Goal: Task Accomplishment & Management: Complete application form

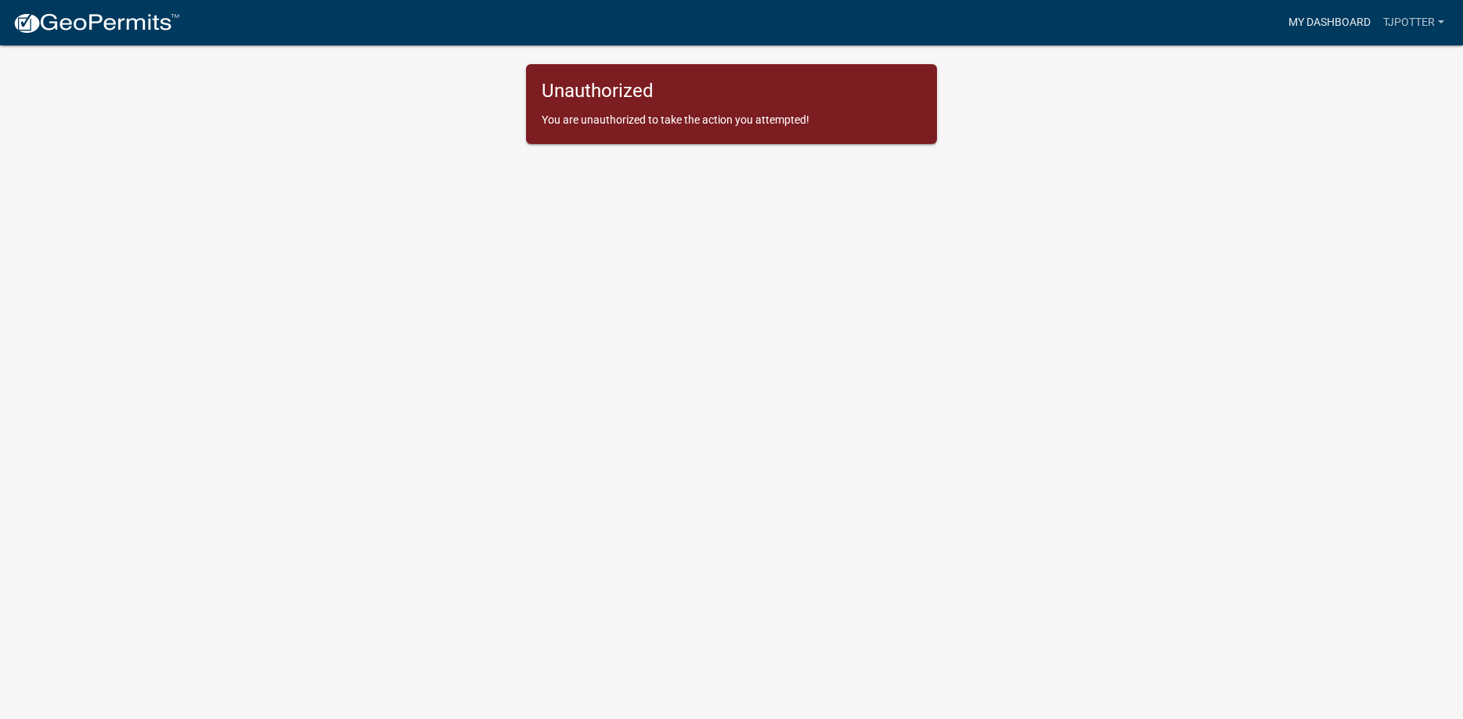
click at [1339, 22] on link "My Dashboard" at bounding box center [1329, 23] width 95 height 30
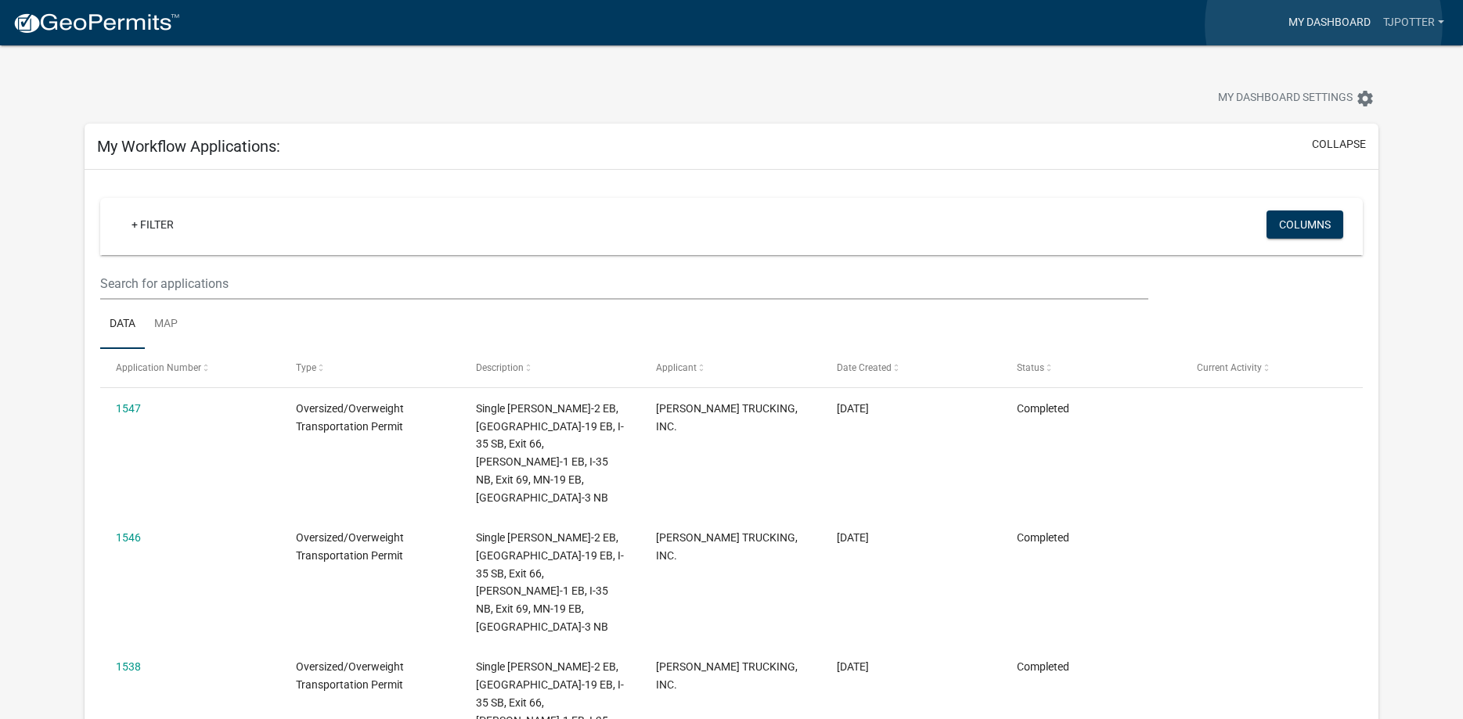
click at [1324, 25] on link "My Dashboard" at bounding box center [1329, 23] width 95 height 30
click at [1324, 22] on link "My Dashboard" at bounding box center [1329, 23] width 95 height 30
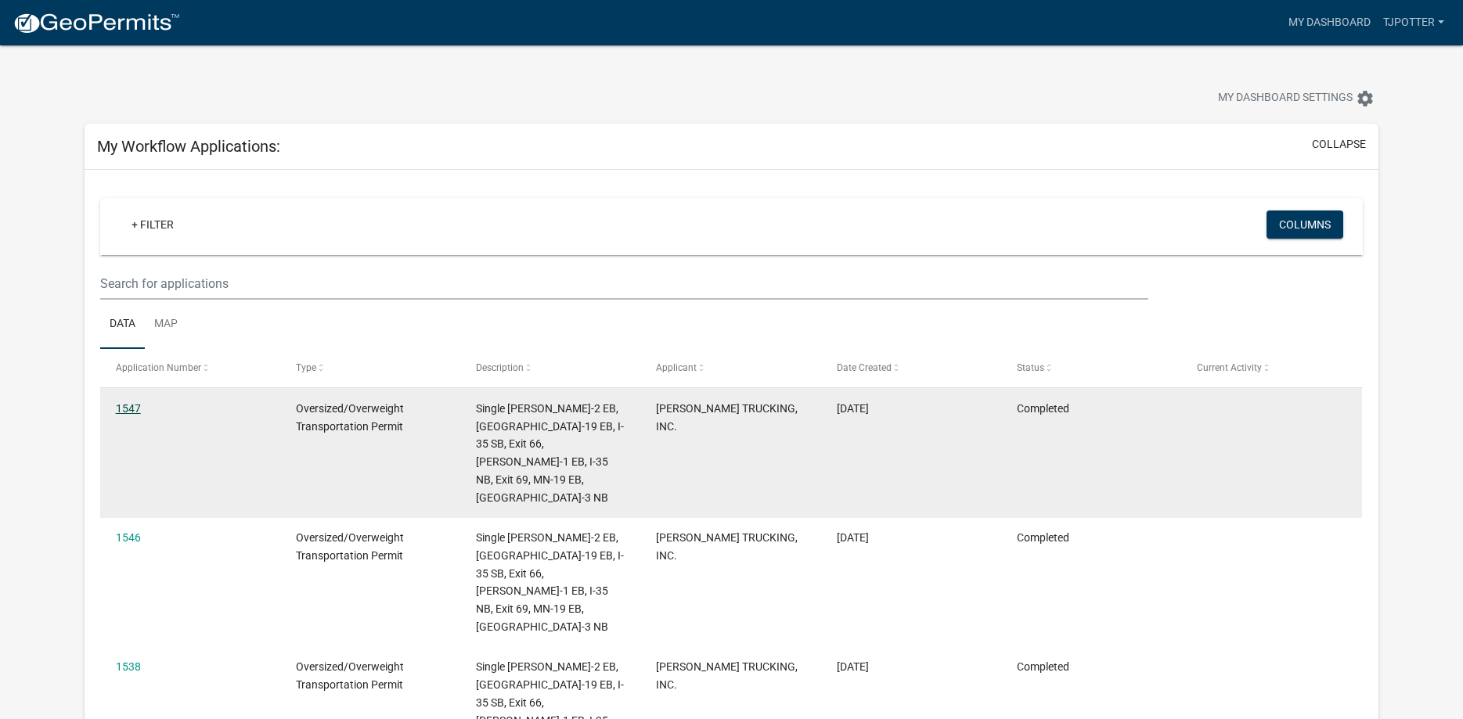
click at [127, 411] on link "1547" at bounding box center [128, 408] width 25 height 13
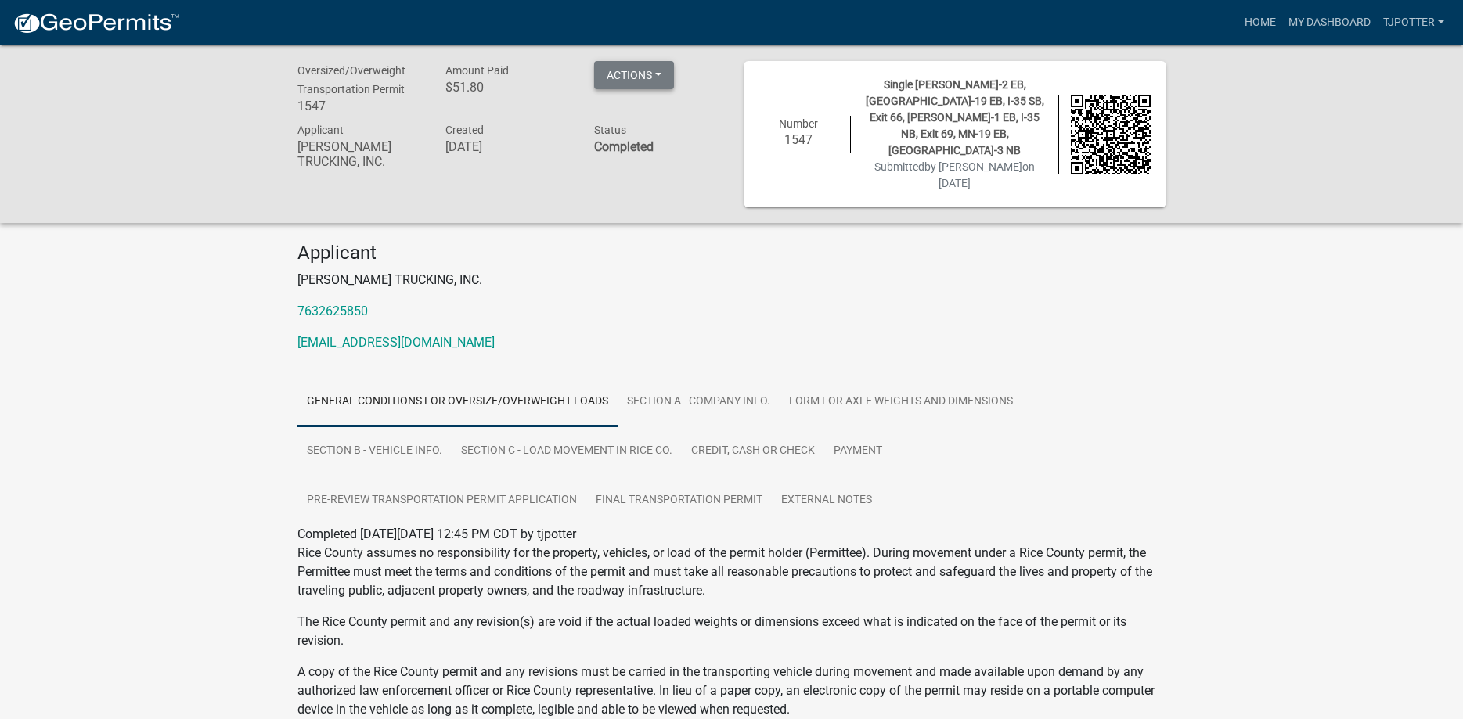
click at [650, 72] on button "Actions" at bounding box center [634, 75] width 80 height 28
click at [719, 242] on div "Applicant [PERSON_NAME] TRUCKING, INC. 7632625850 [EMAIL_ADDRESS][DOMAIN_NAME]" at bounding box center [732, 303] width 892 height 123
click at [1271, 20] on link "Home" at bounding box center [1260, 23] width 44 height 30
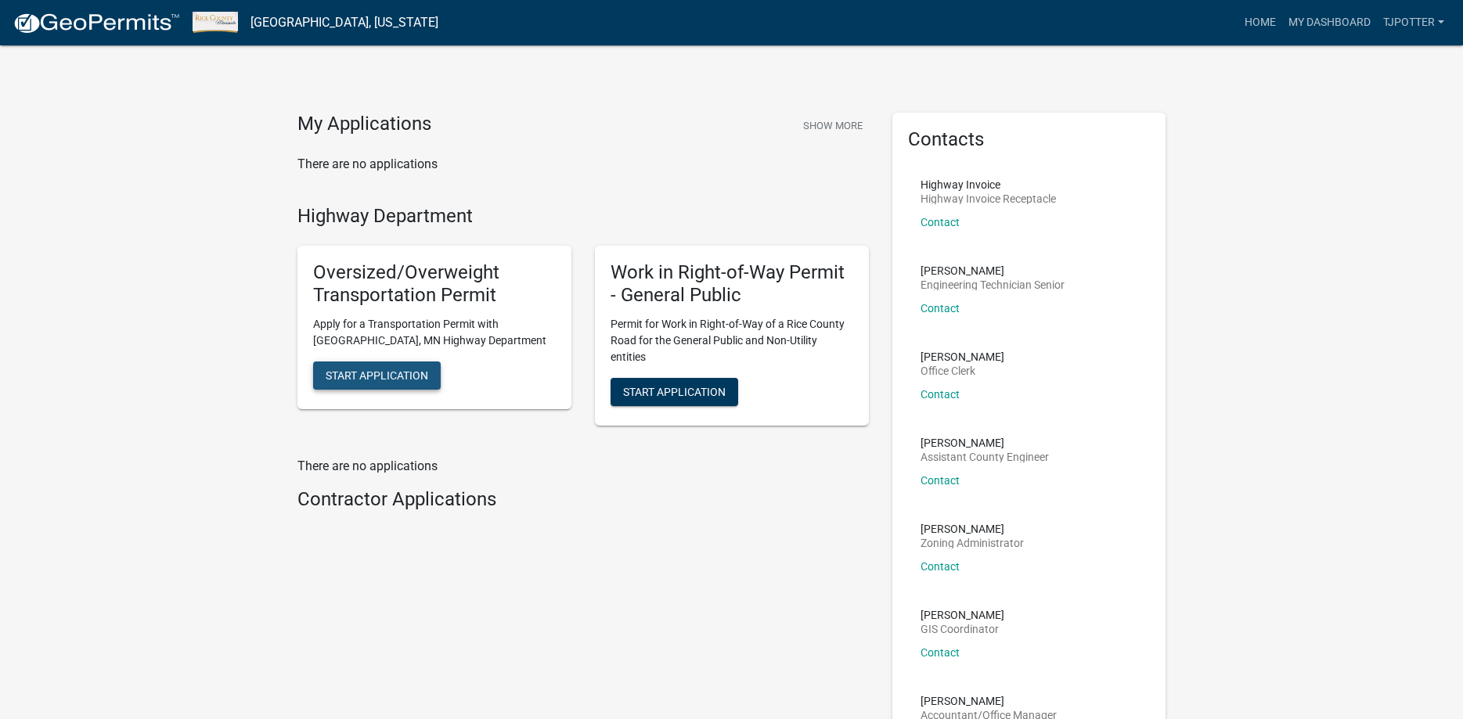
click at [408, 371] on span "Start Application" at bounding box center [377, 375] width 103 height 13
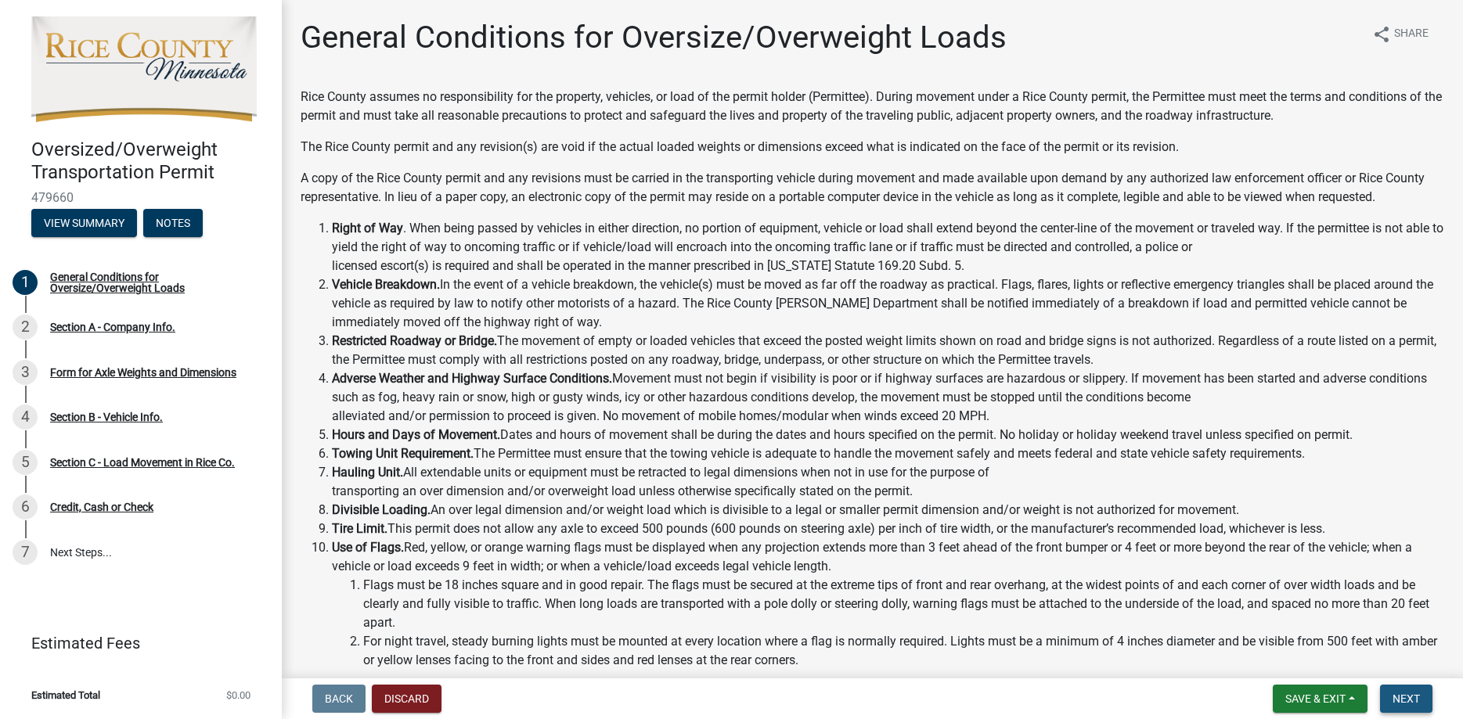
click at [1401, 705] on span "Next" at bounding box center [1406, 699] width 27 height 13
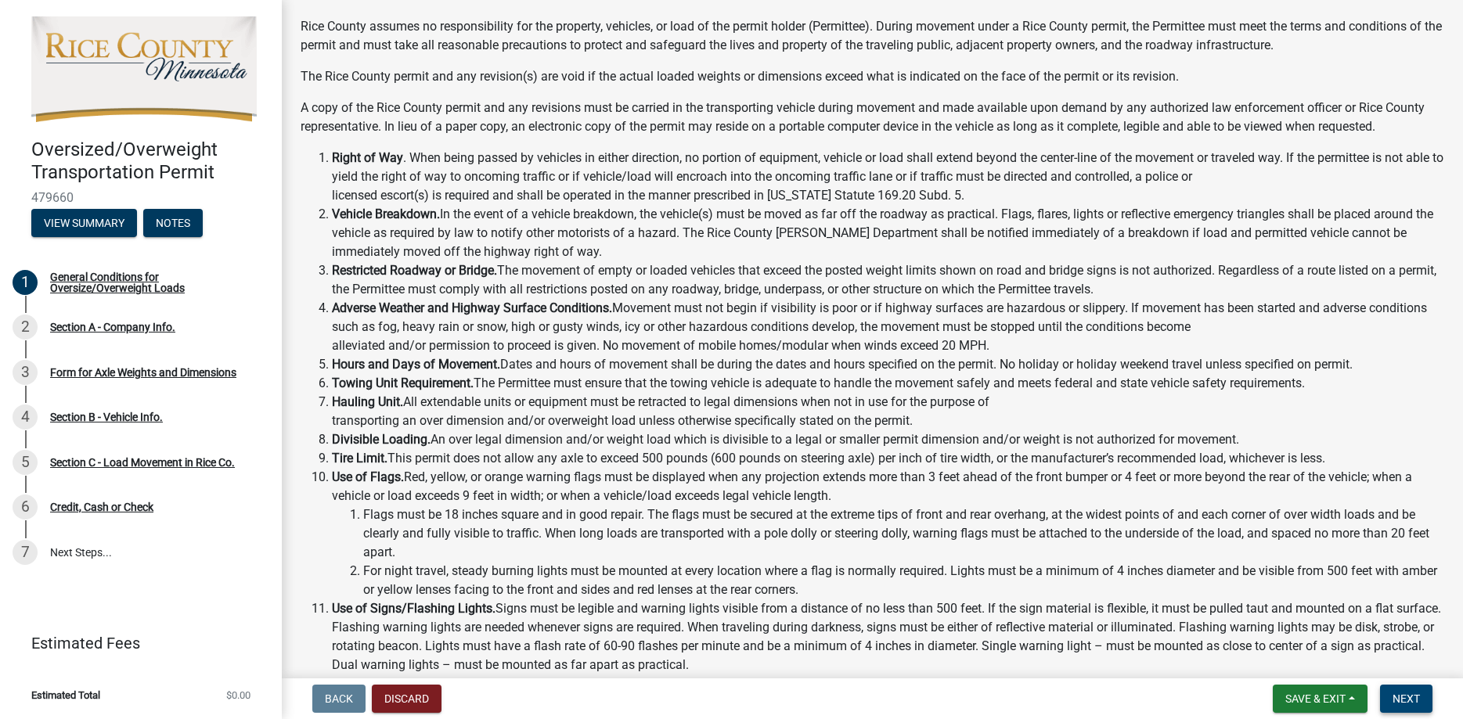
scroll to position [119, 0]
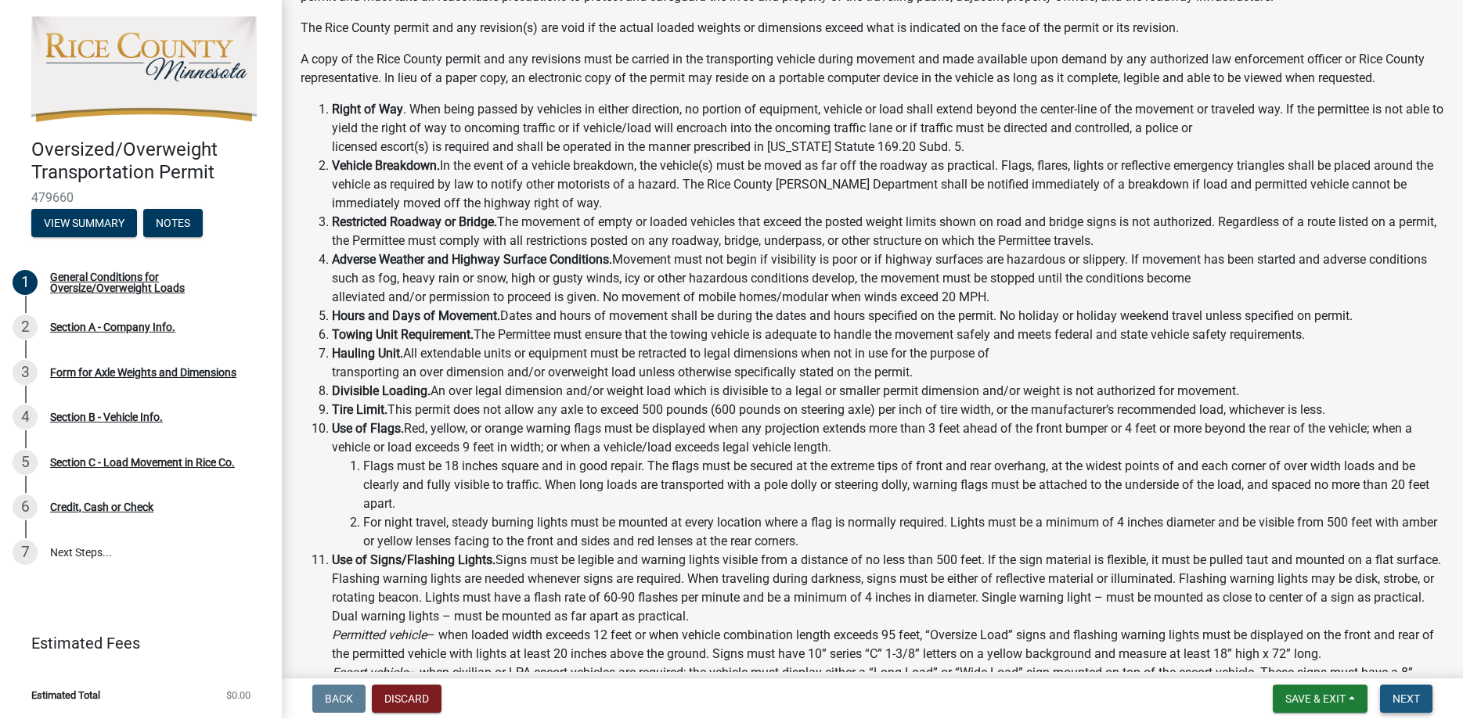
click at [1409, 699] on span "Next" at bounding box center [1406, 699] width 27 height 13
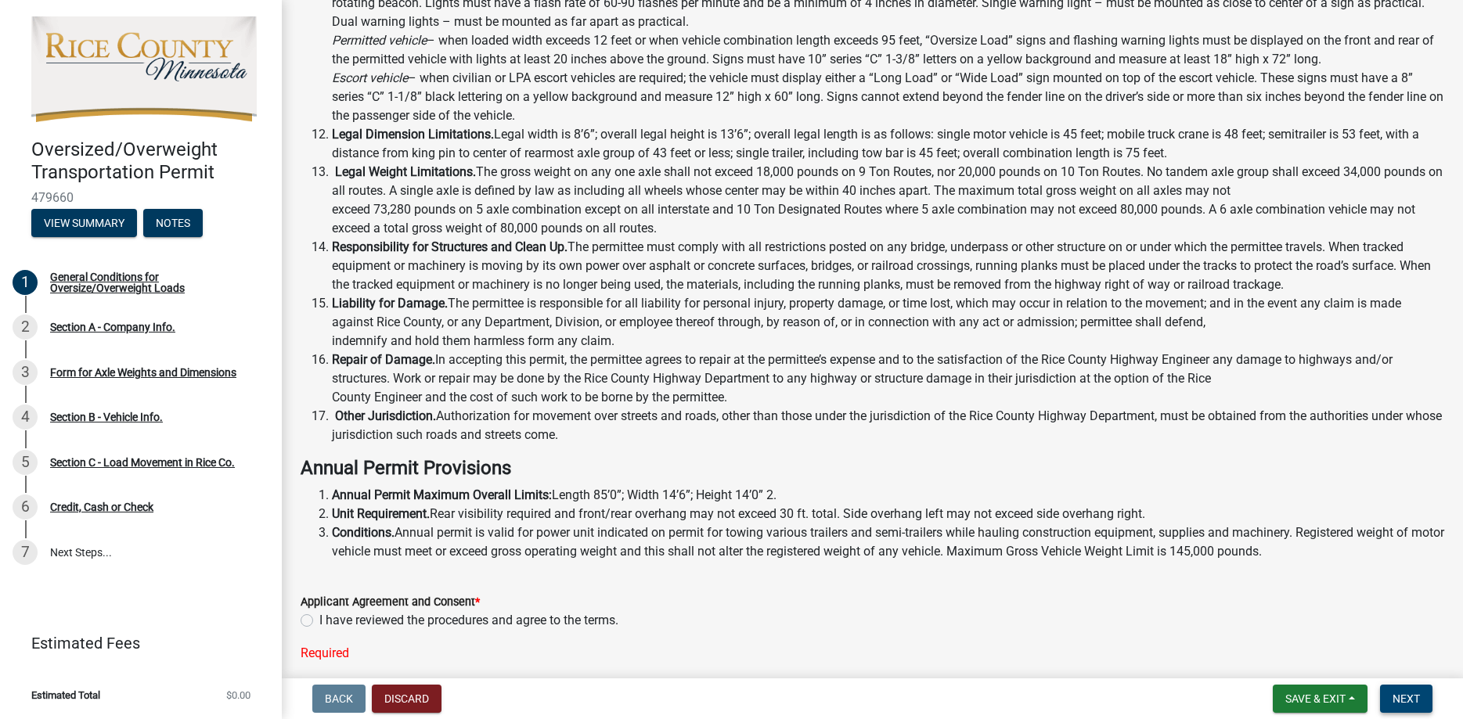
scroll to position [778, 0]
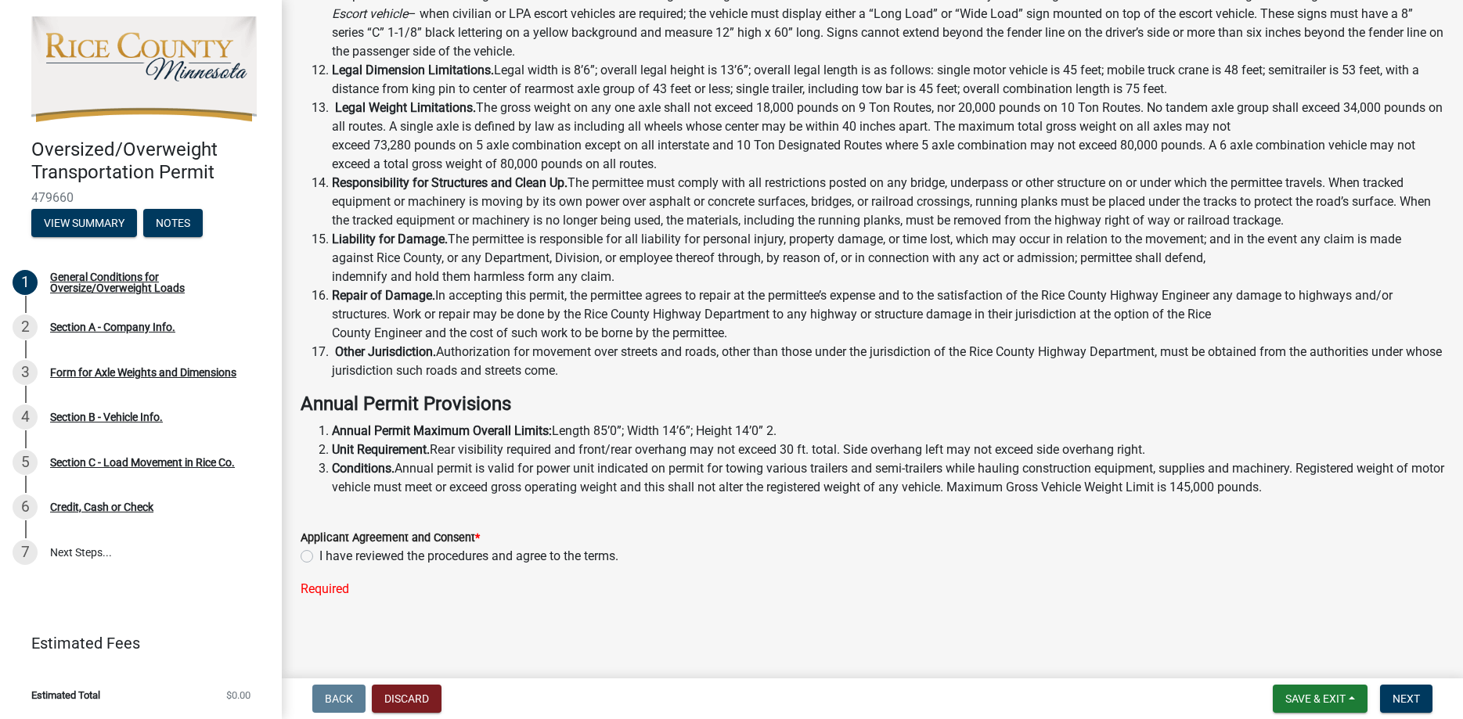
click at [319, 553] on label "I have reviewed the procedures and agree to the terms." at bounding box center [468, 556] width 299 height 19
click at [319, 553] on input "I have reviewed the procedures and agree to the terms." at bounding box center [324, 552] width 10 height 10
radio input "true"
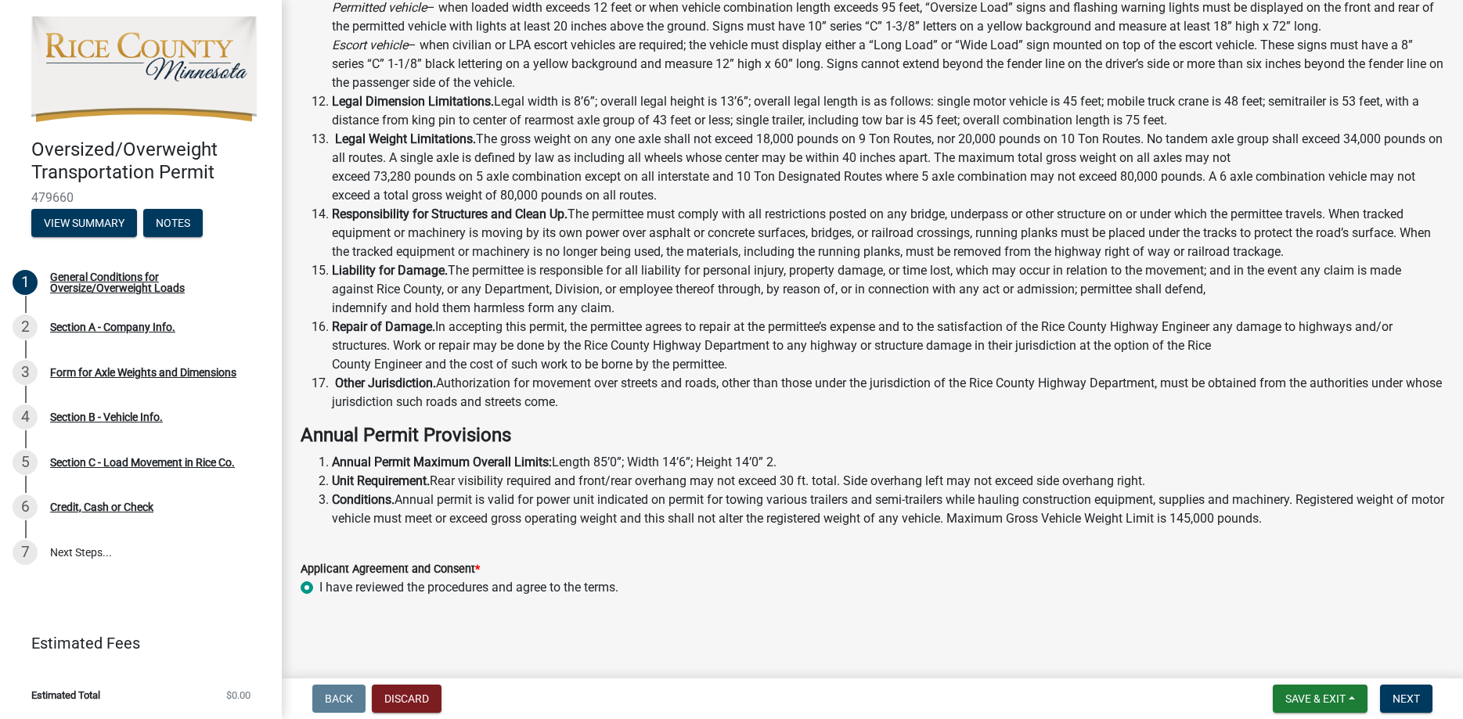
scroll to position [747, 0]
click at [1410, 695] on span "Next" at bounding box center [1406, 699] width 27 height 13
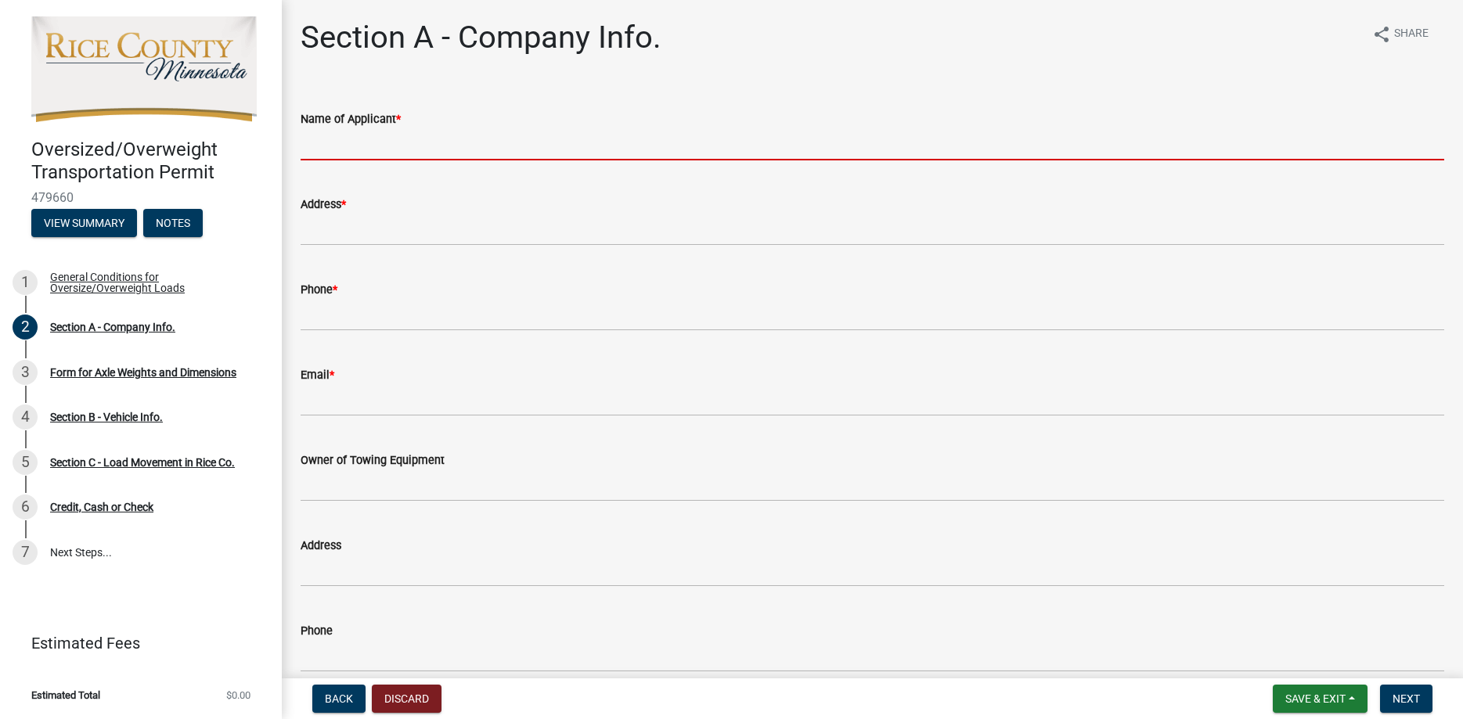
click at [531, 136] on input "Name of Applicant *" at bounding box center [873, 144] width 1144 height 32
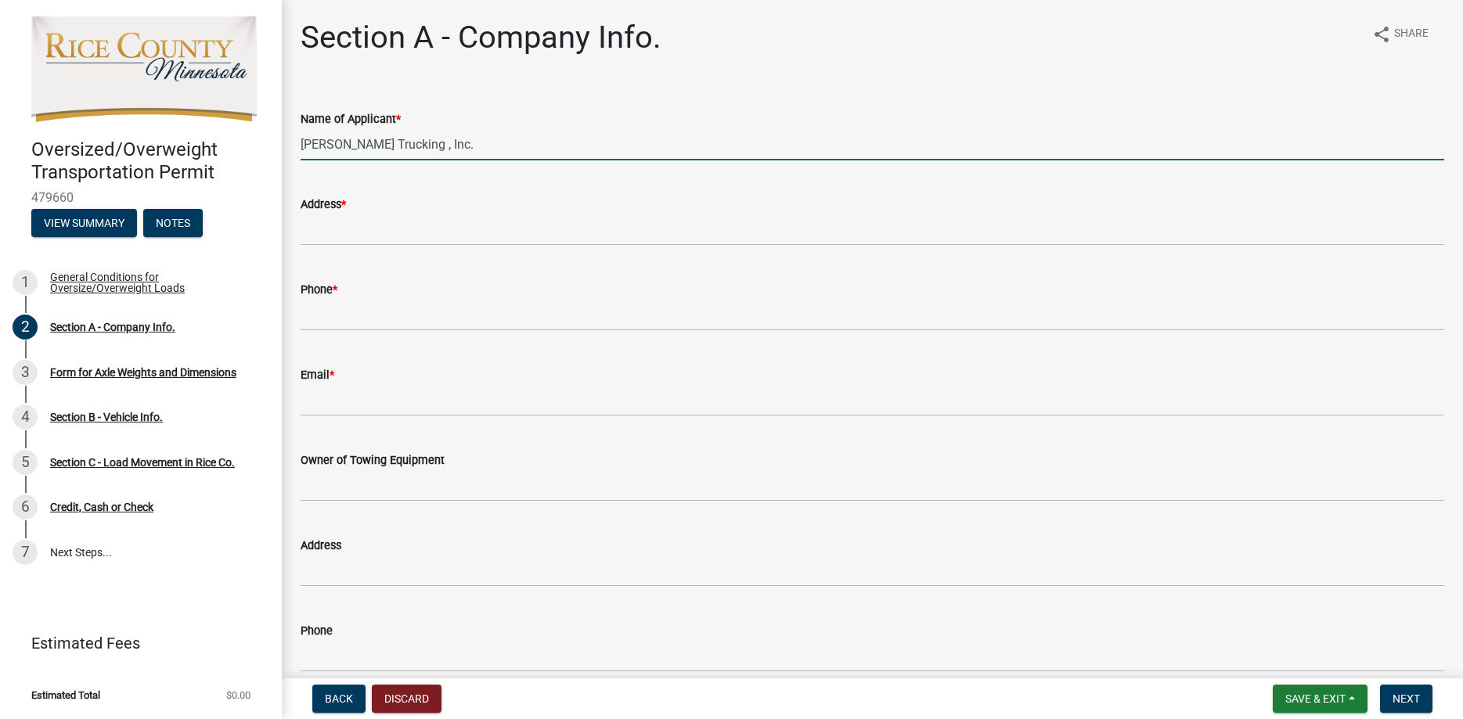
type input "[PERSON_NAME] Trucking , Inc."
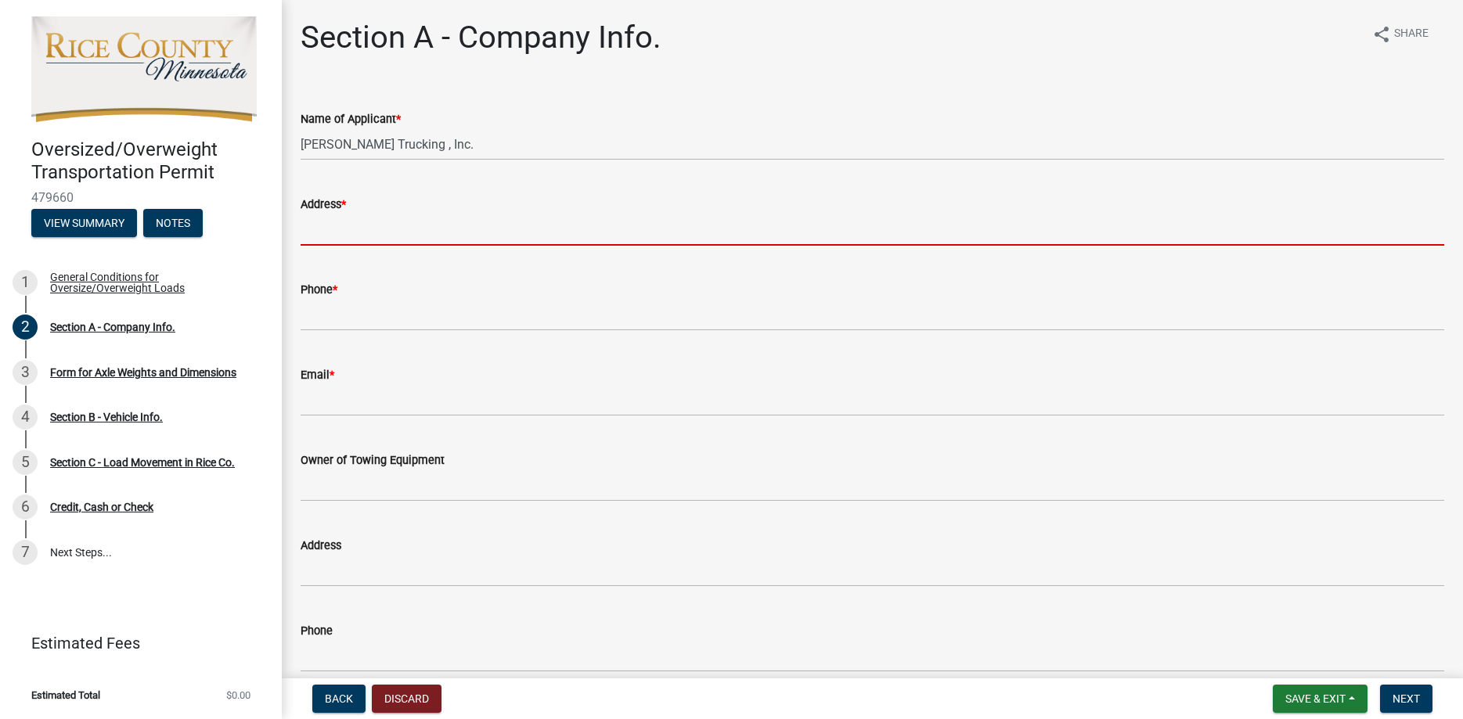
click at [499, 239] on input "Address *" at bounding box center [873, 230] width 1144 height 32
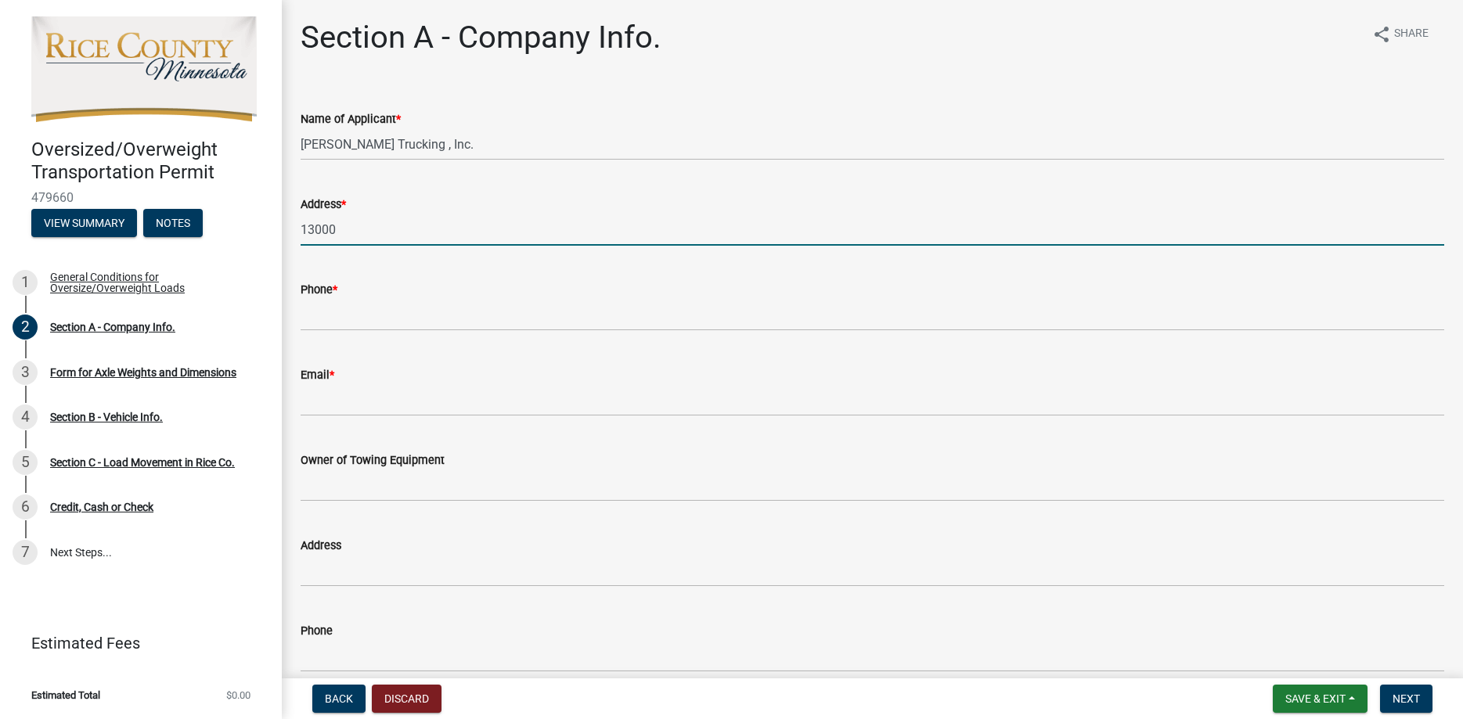
type input "[STREET_ADDRESS][PERSON_NAME]"
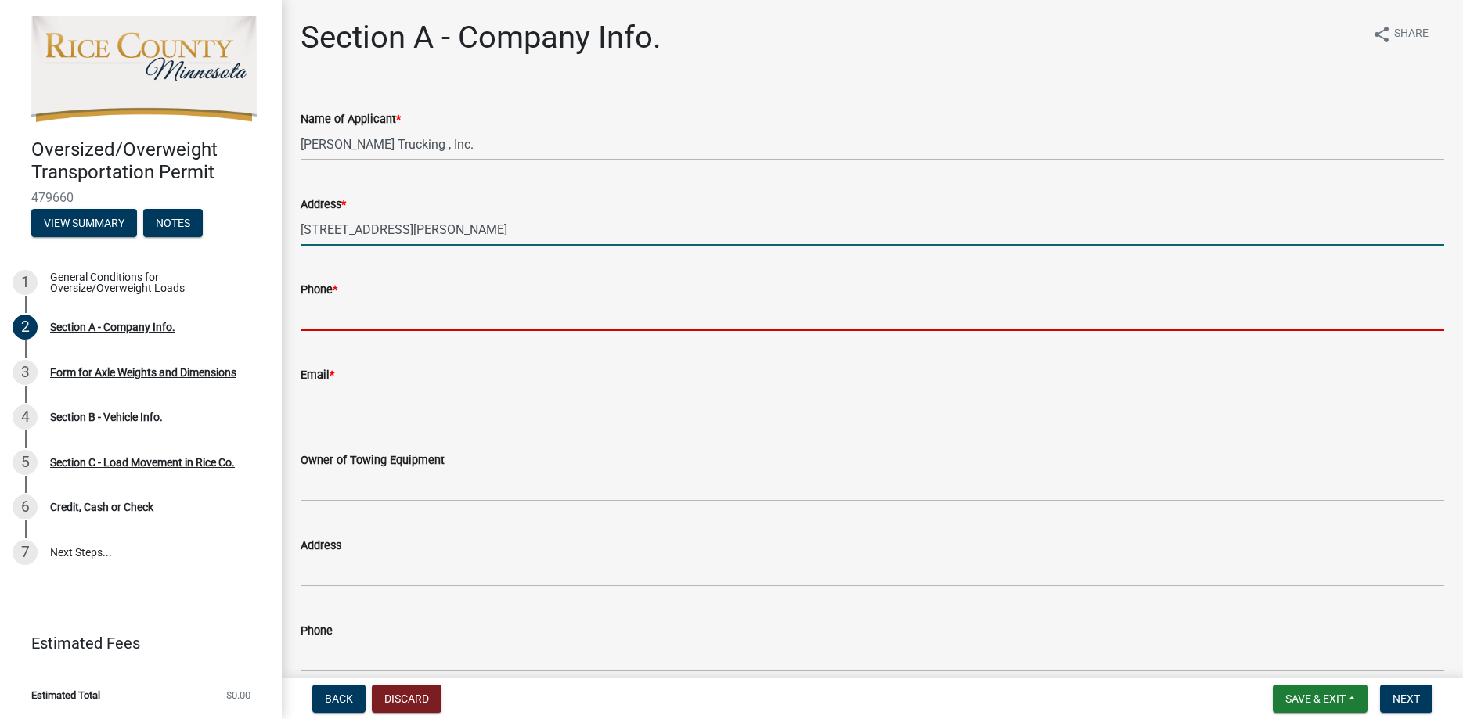
type input "7632625850"
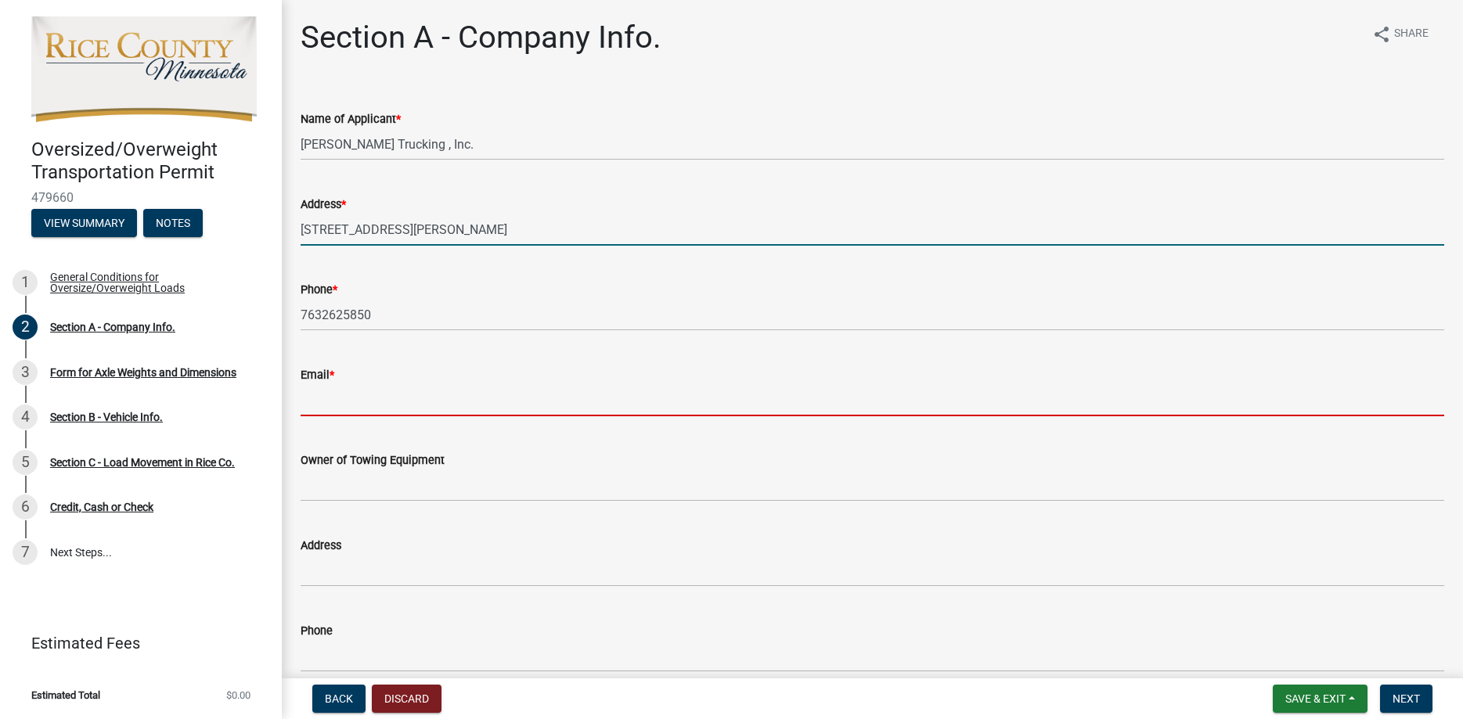
type input "[EMAIL_ADDRESS][DOMAIN_NAME]"
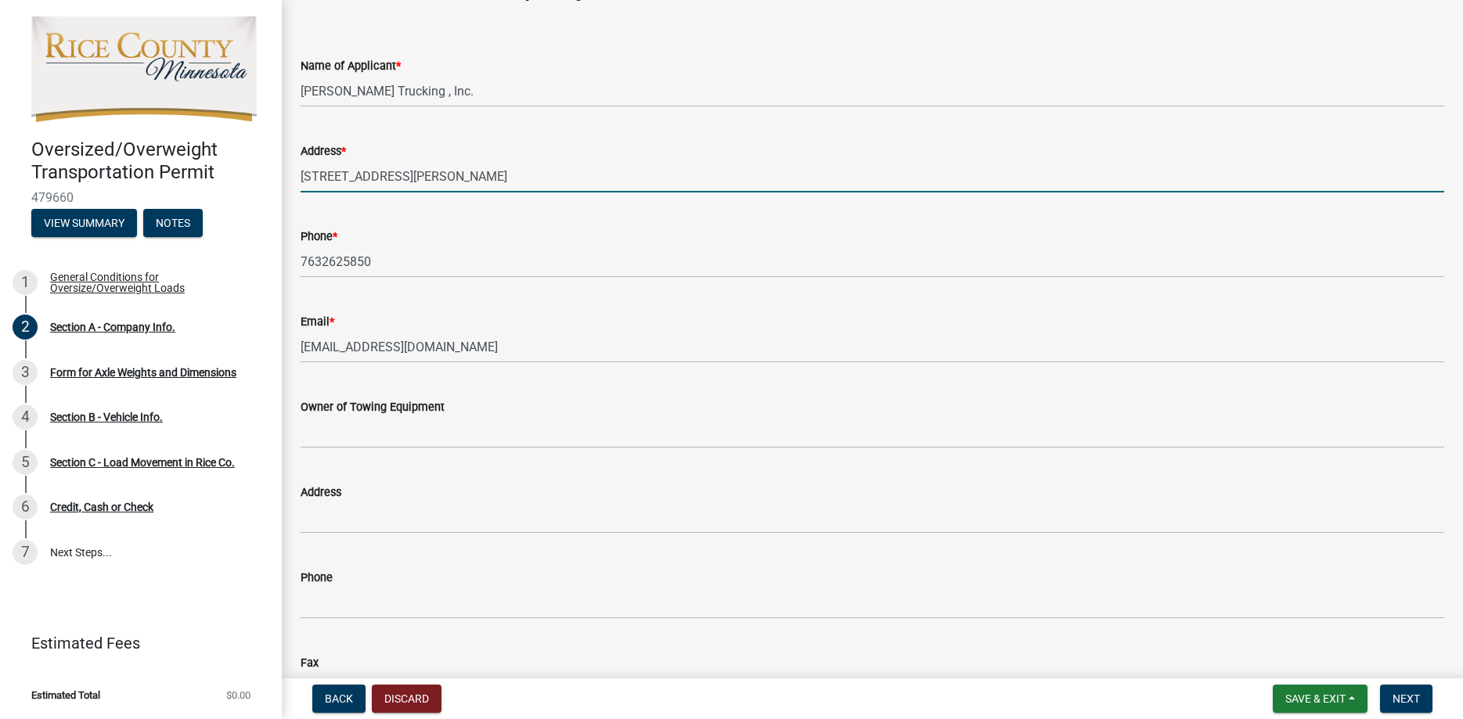
scroll to position [89, 0]
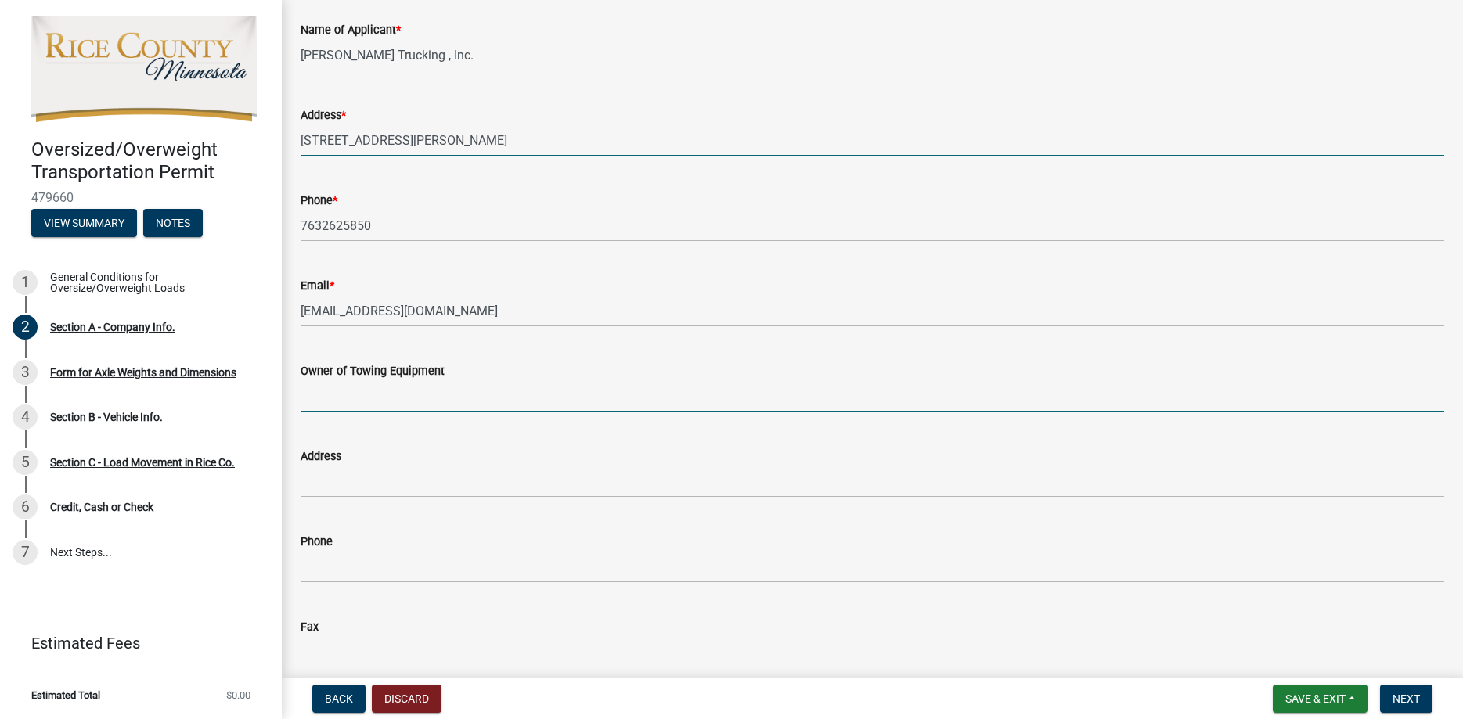
click at [388, 384] on input "Owner of Towing Equipment" at bounding box center [873, 396] width 1144 height 32
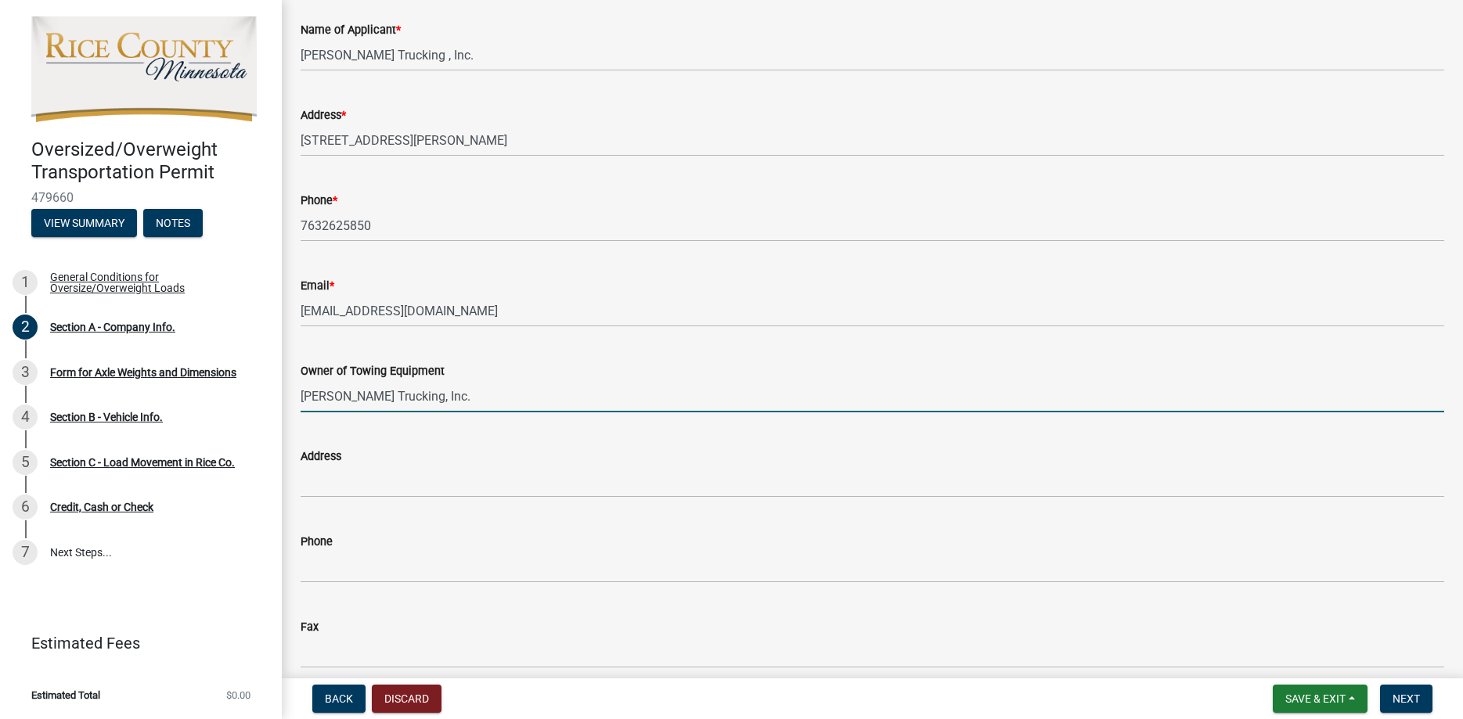
type input "[PERSON_NAME] Trucking, Inc."
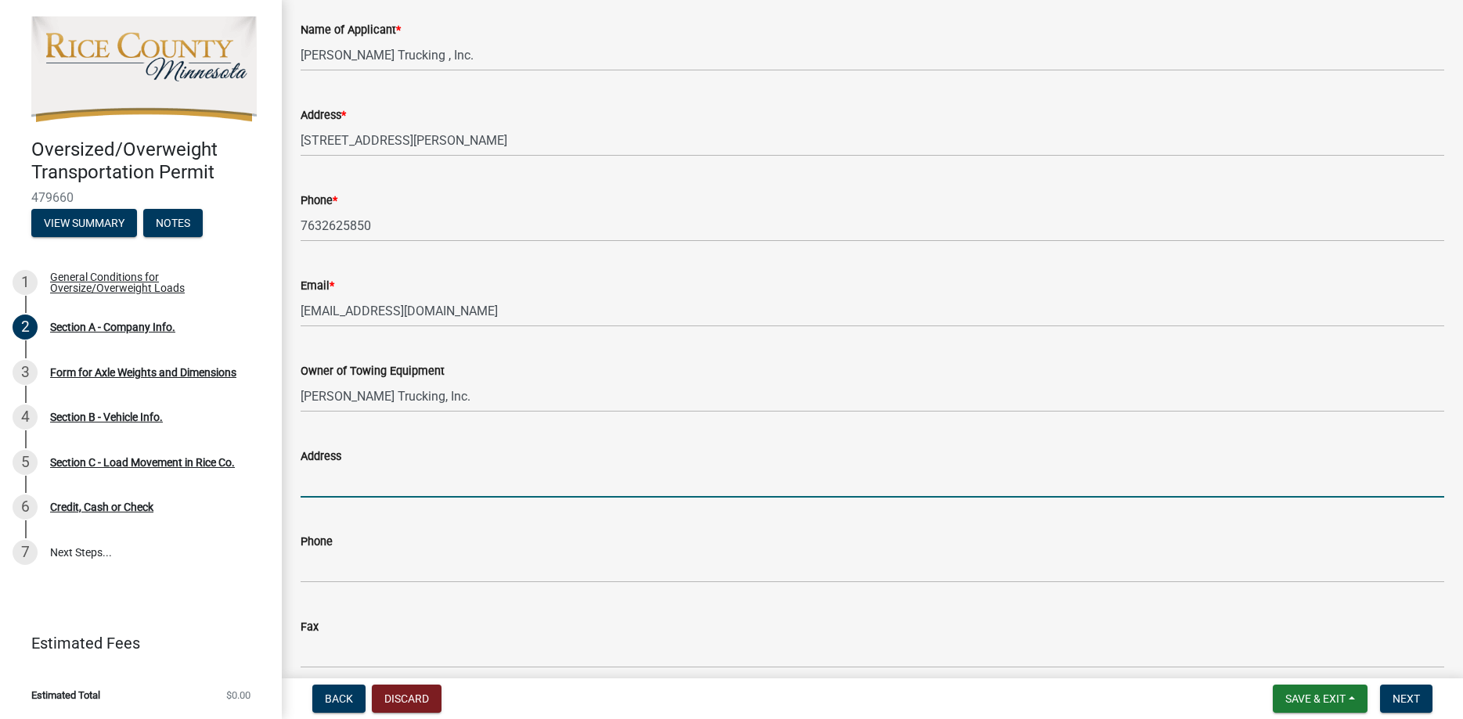
click at [459, 493] on input "Address" at bounding box center [873, 482] width 1144 height 32
type input "[STREET_ADDRESS][PERSON_NAME]"
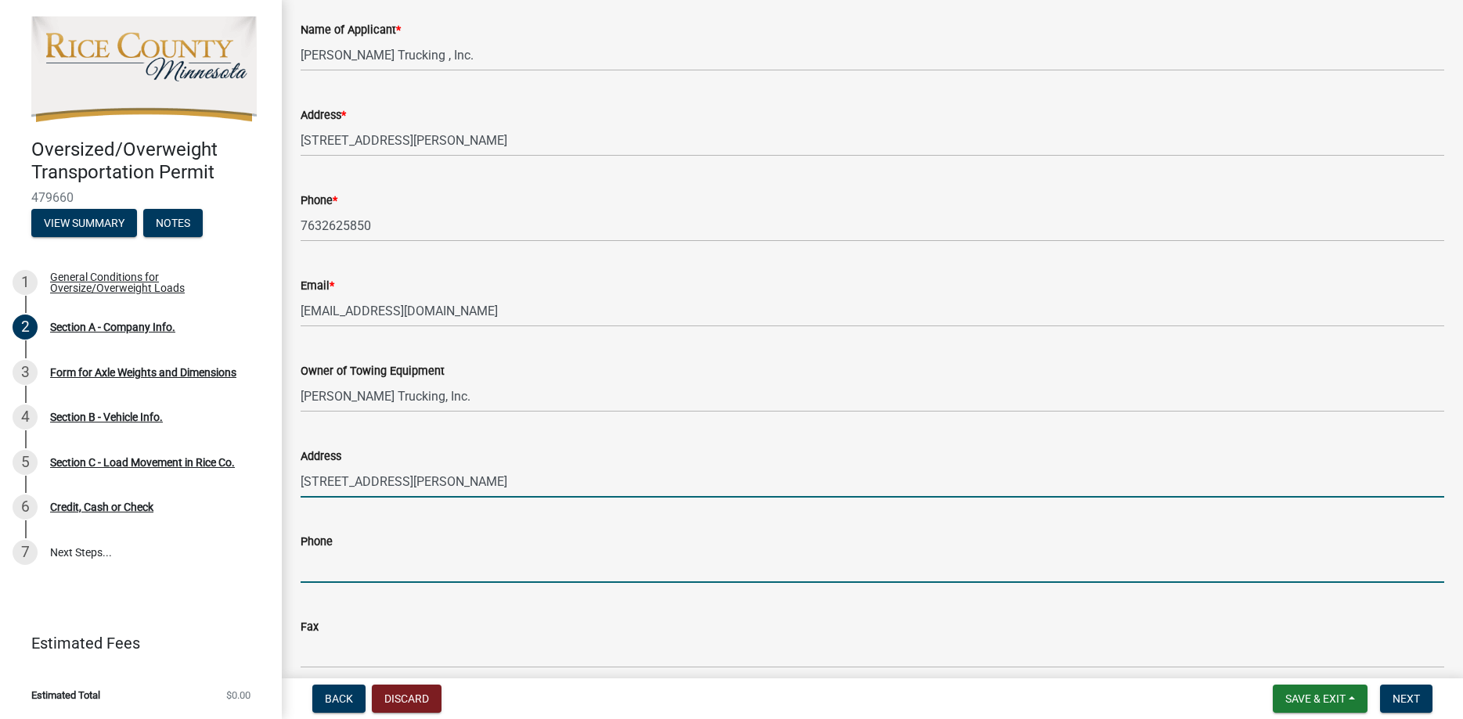
type input "7632625850"
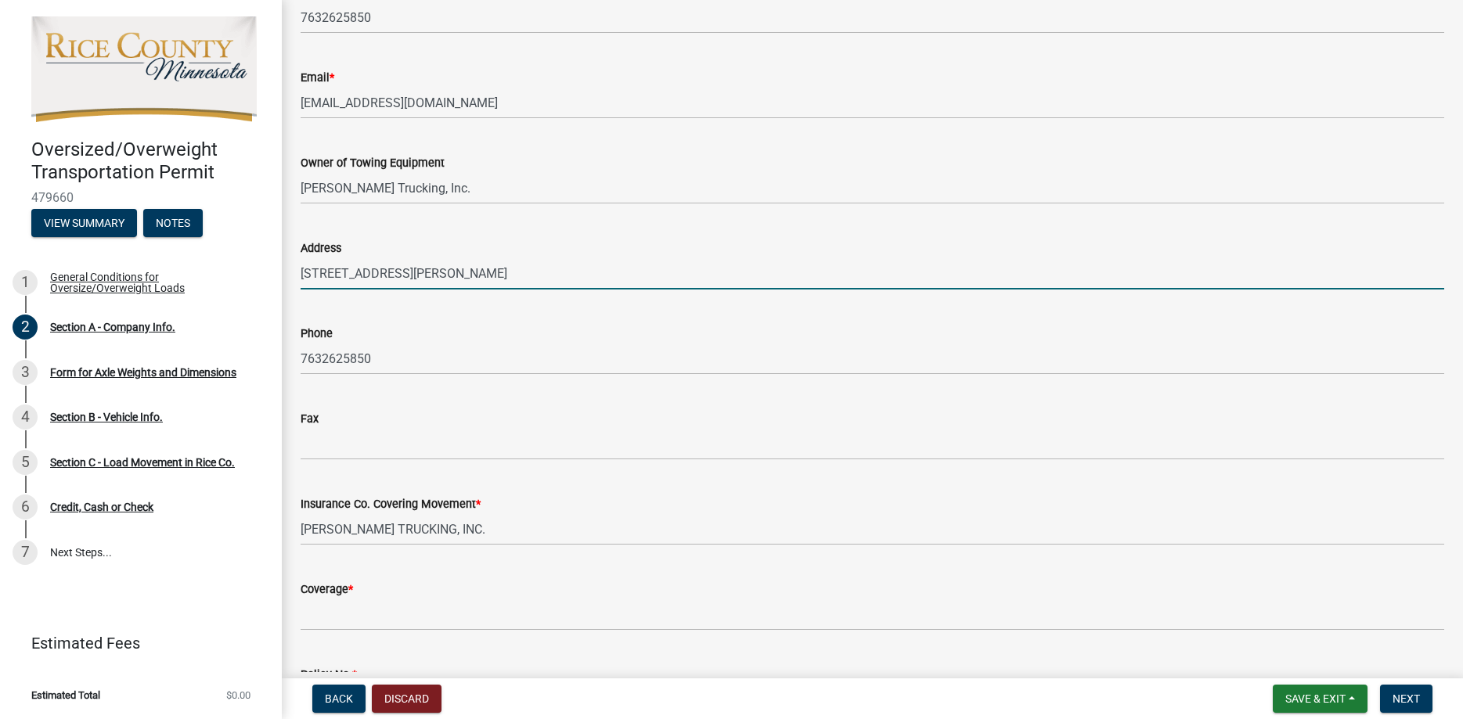
scroll to position [357, 0]
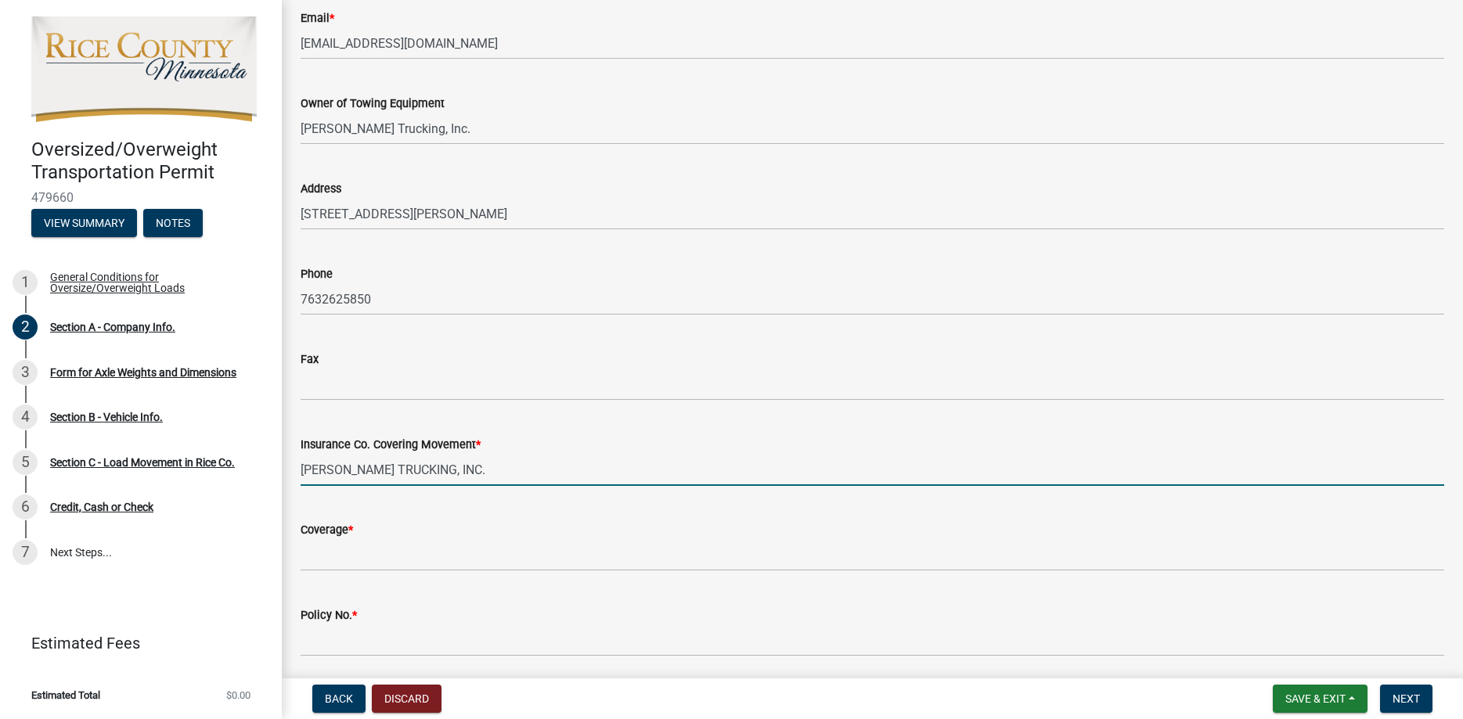
drag, startPoint x: 447, startPoint y: 470, endPoint x: 160, endPoint y: 438, distance: 288.3
click at [301, 454] on input "[PERSON_NAME] TRUCKING, INC." at bounding box center [873, 470] width 1144 height 32
type input "Tryck Writers"
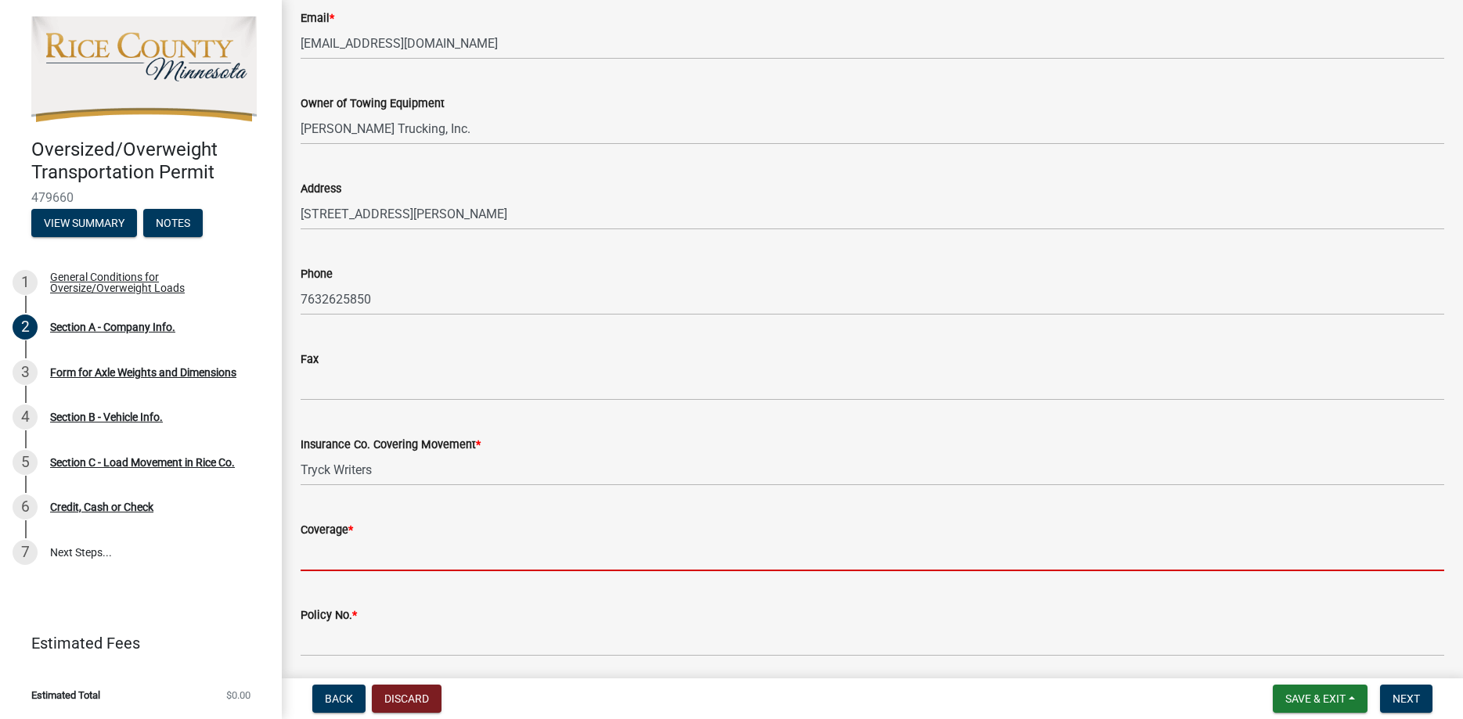
click at [375, 553] on input "Coverage *" at bounding box center [873, 555] width 1144 height 32
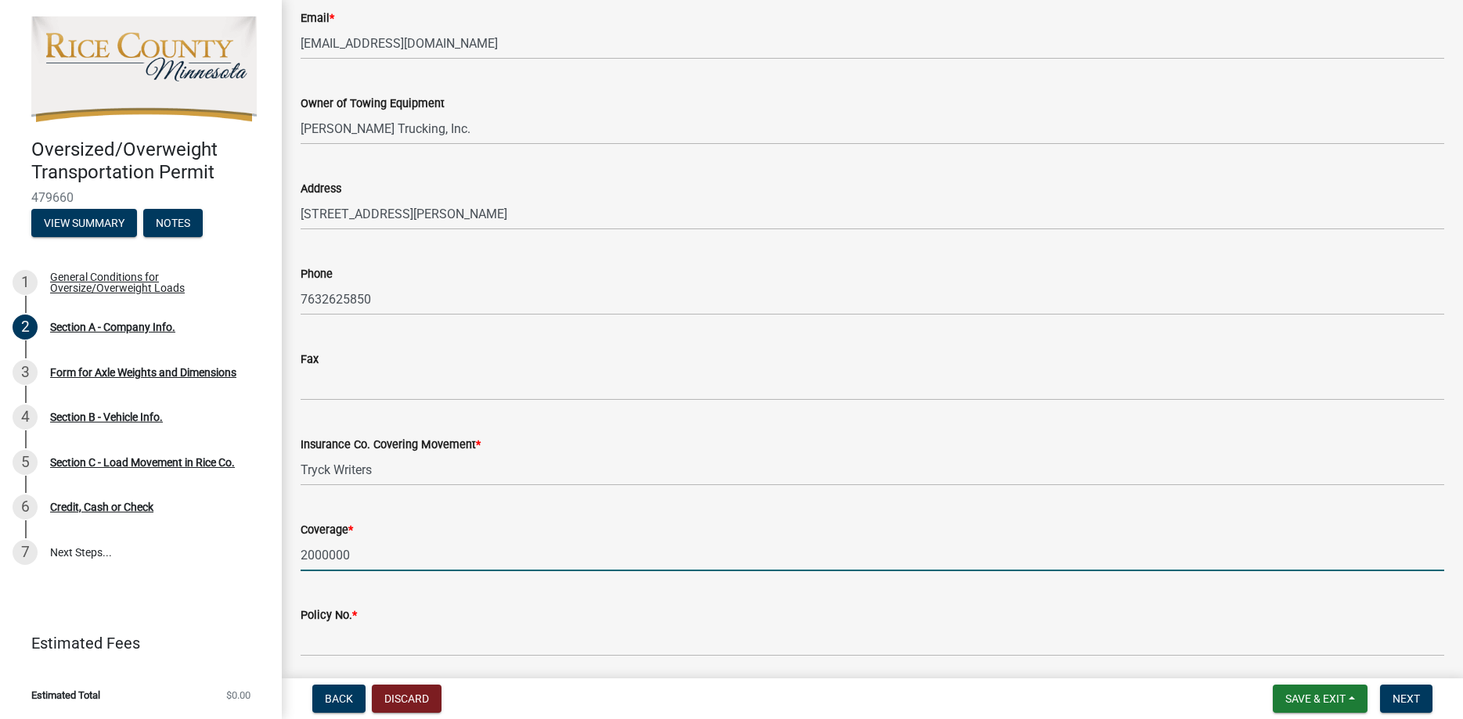
type input "2000000"
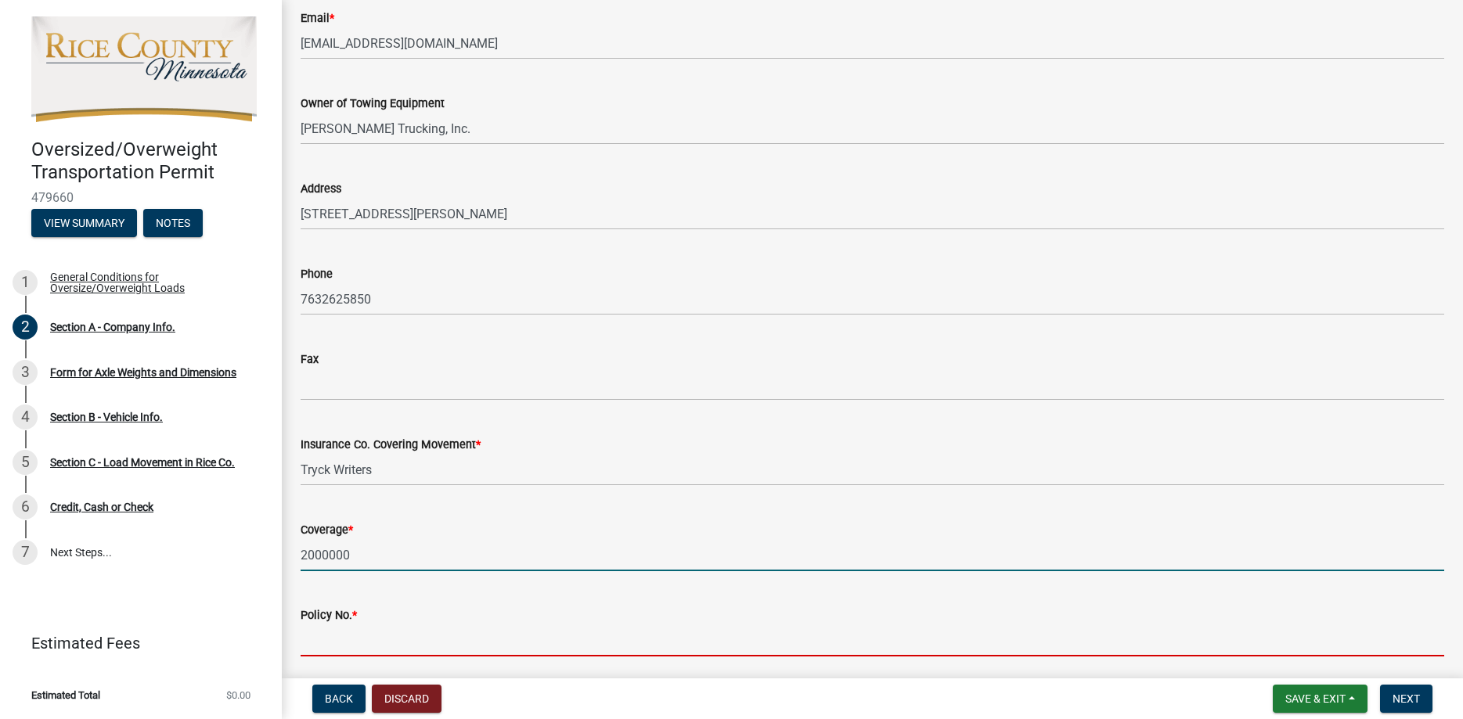
click at [456, 629] on input "Policy No. *" at bounding box center [873, 641] width 1144 height 32
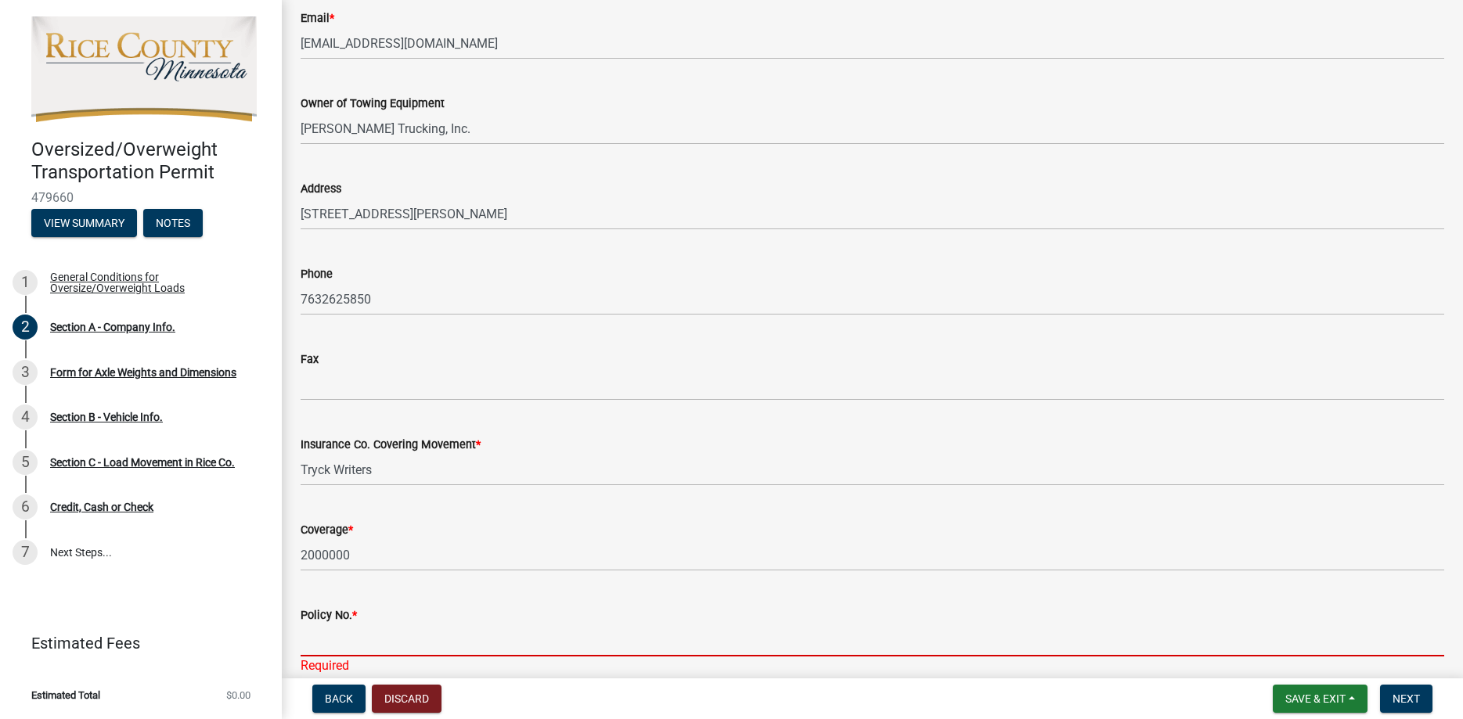
click at [380, 641] on input "Policy No. *" at bounding box center [873, 641] width 1144 height 32
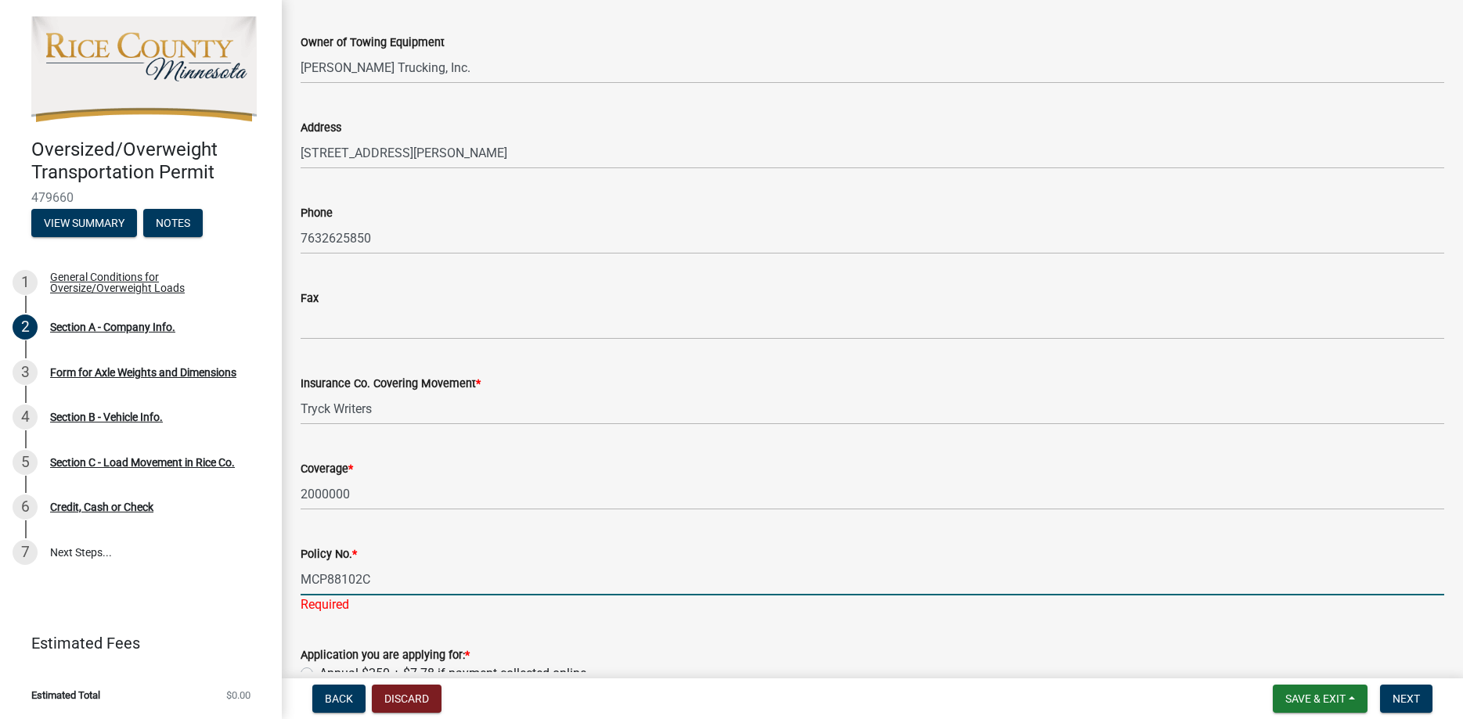
scroll to position [506, 0]
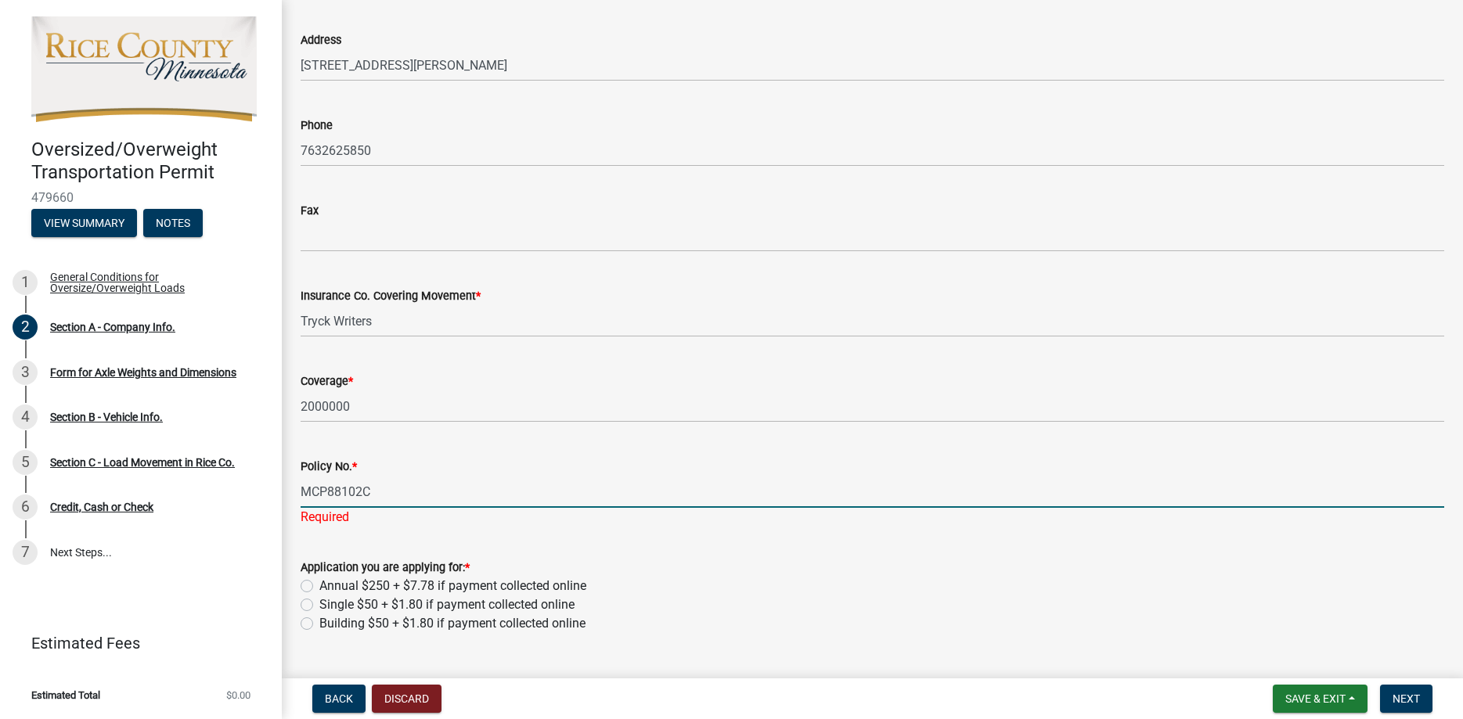
type input "MCP88102C"
click at [732, 559] on form "Application you are applying for: * Annual $250 + $7.78 if payment collected on…" at bounding box center [873, 586] width 1144 height 94
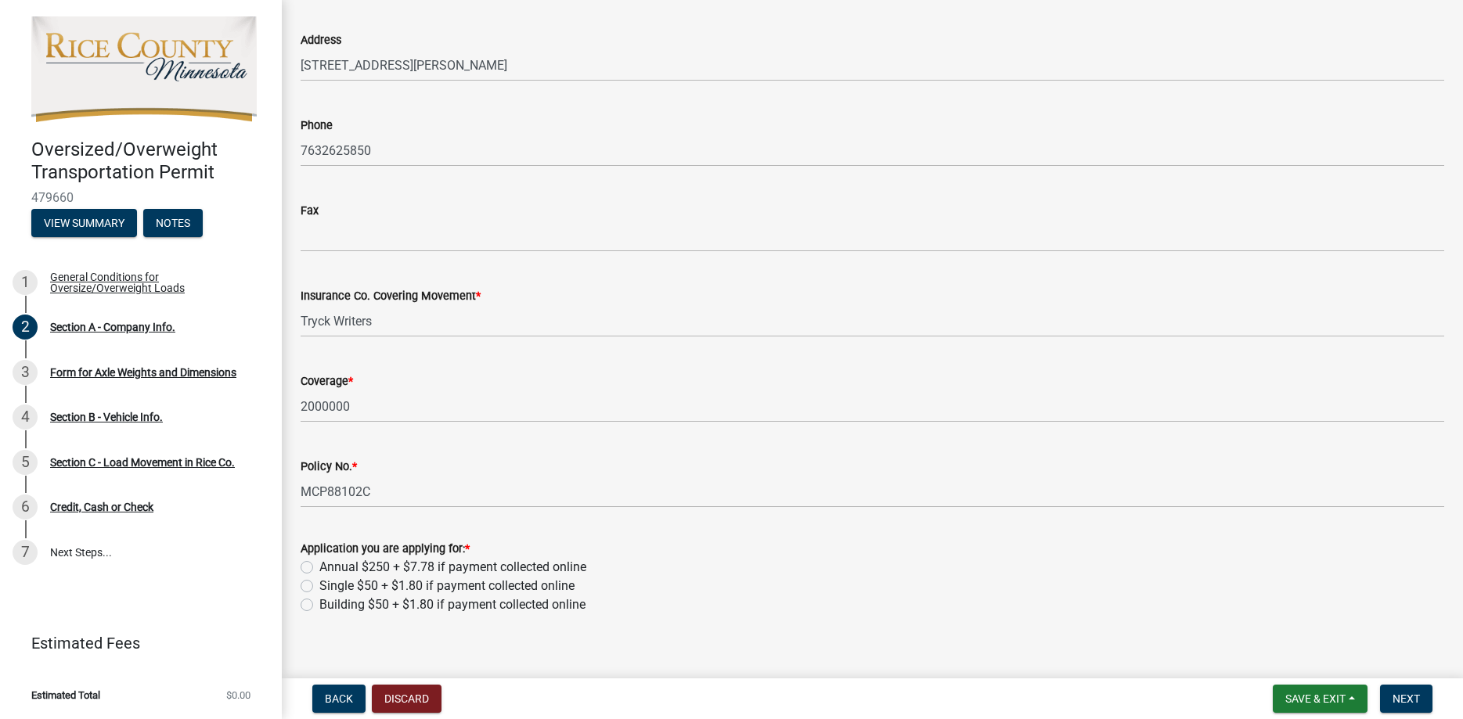
click at [319, 591] on label "Single $50 + $1.80 if payment collected online" at bounding box center [446, 586] width 255 height 19
click at [319, 587] on input "Single $50 + $1.80 if payment collected online" at bounding box center [324, 582] width 10 height 10
radio input "true"
click at [1420, 694] on span "Next" at bounding box center [1406, 699] width 27 height 13
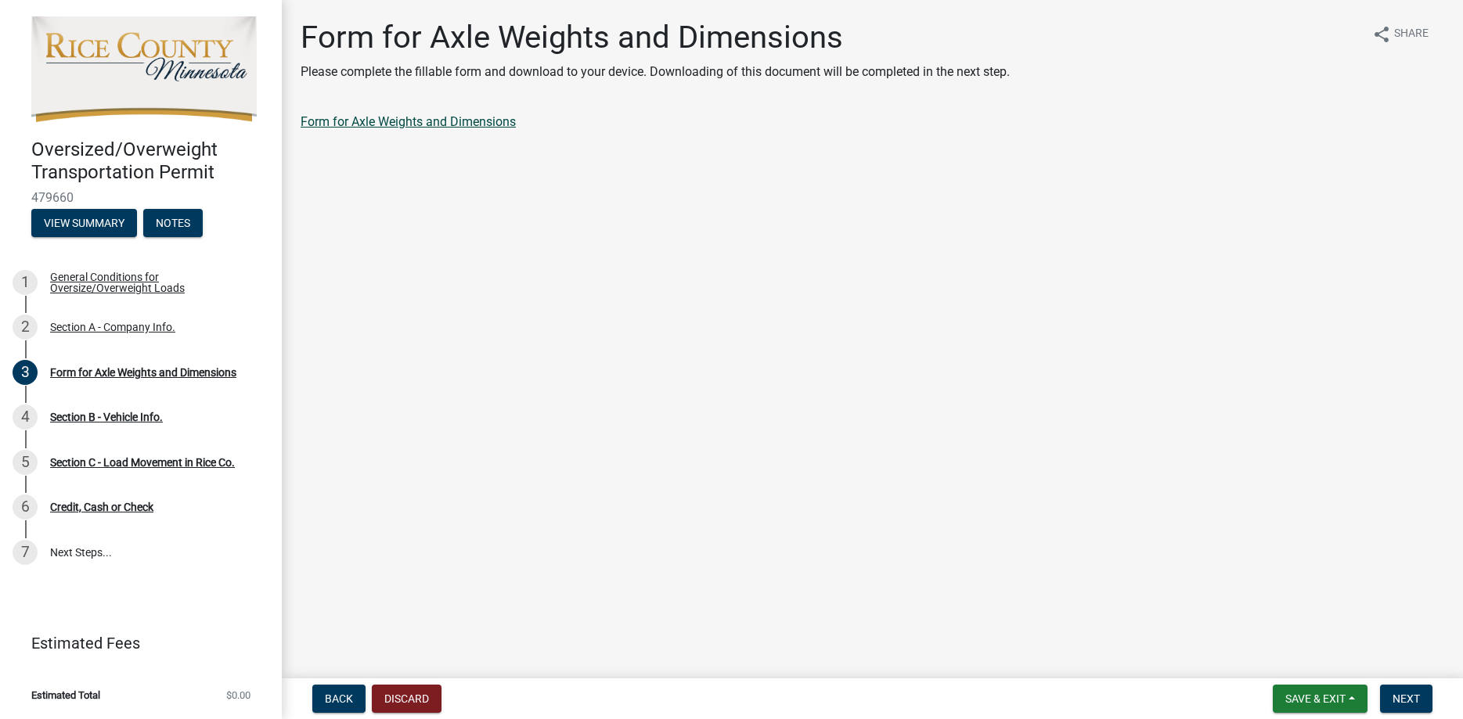
click at [475, 118] on link "Form for Axle Weights and Dimensions" at bounding box center [408, 121] width 215 height 15
click at [1407, 698] on span "Next" at bounding box center [1406, 699] width 27 height 13
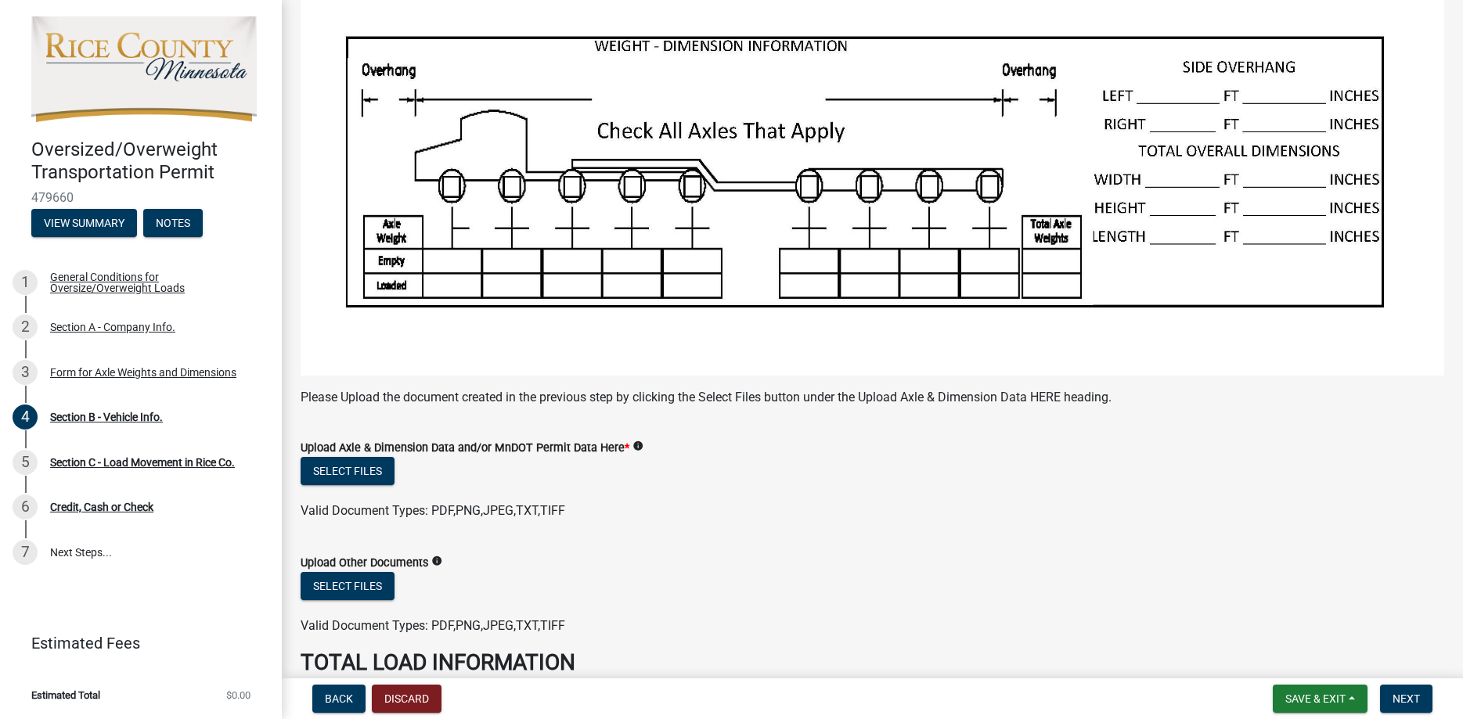
scroll to position [327, 0]
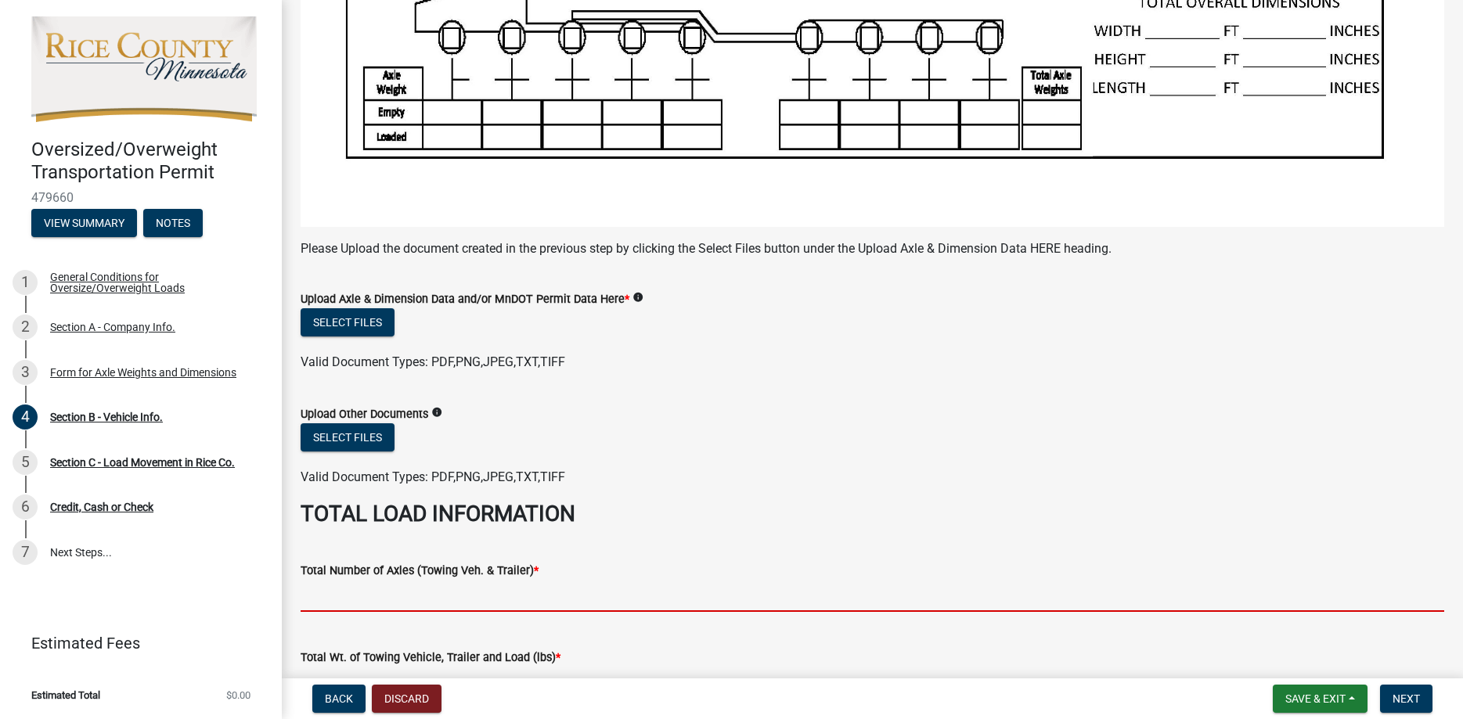
click at [346, 603] on input "text" at bounding box center [873, 596] width 1144 height 32
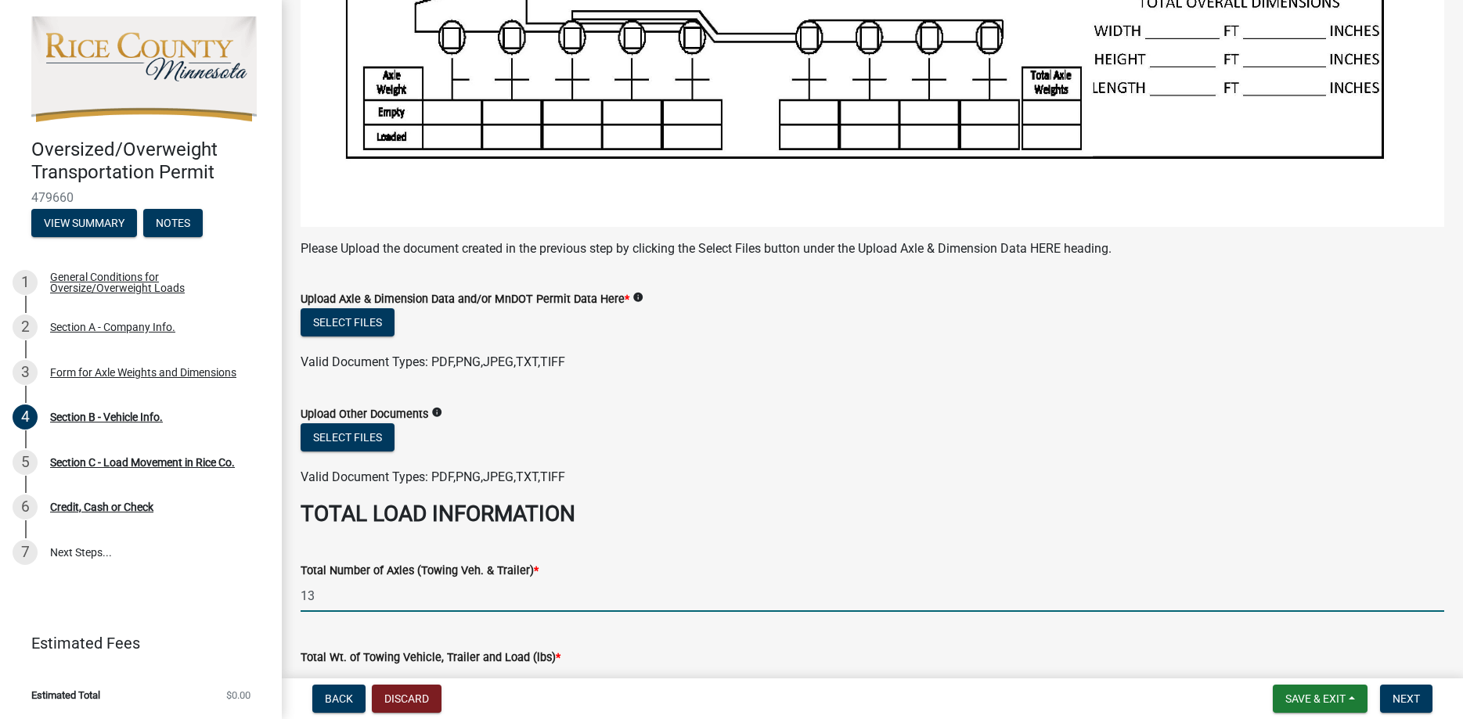
type input "13.0"
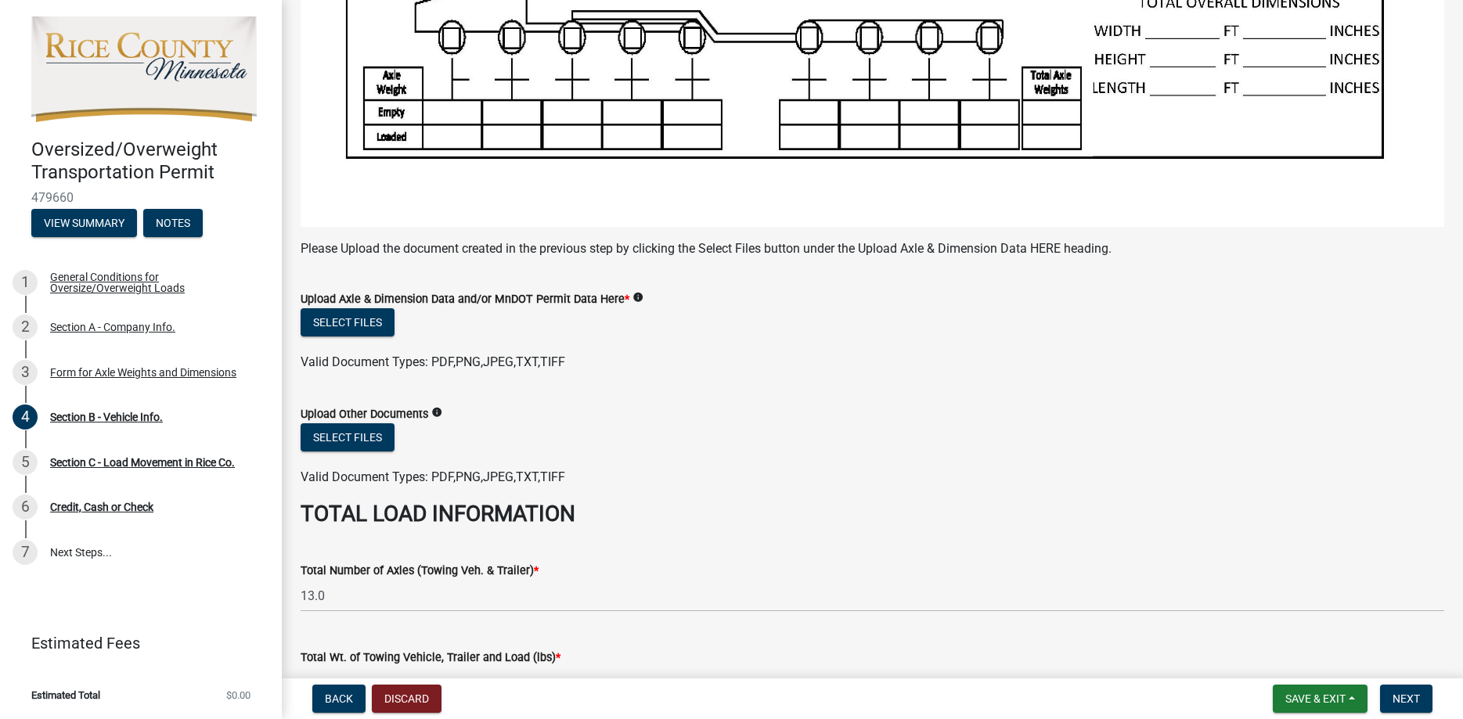
click at [468, 630] on div "Total Wt. of Towing Vehicle, Trailer and Load (lbs) *" at bounding box center [873, 662] width 1144 height 73
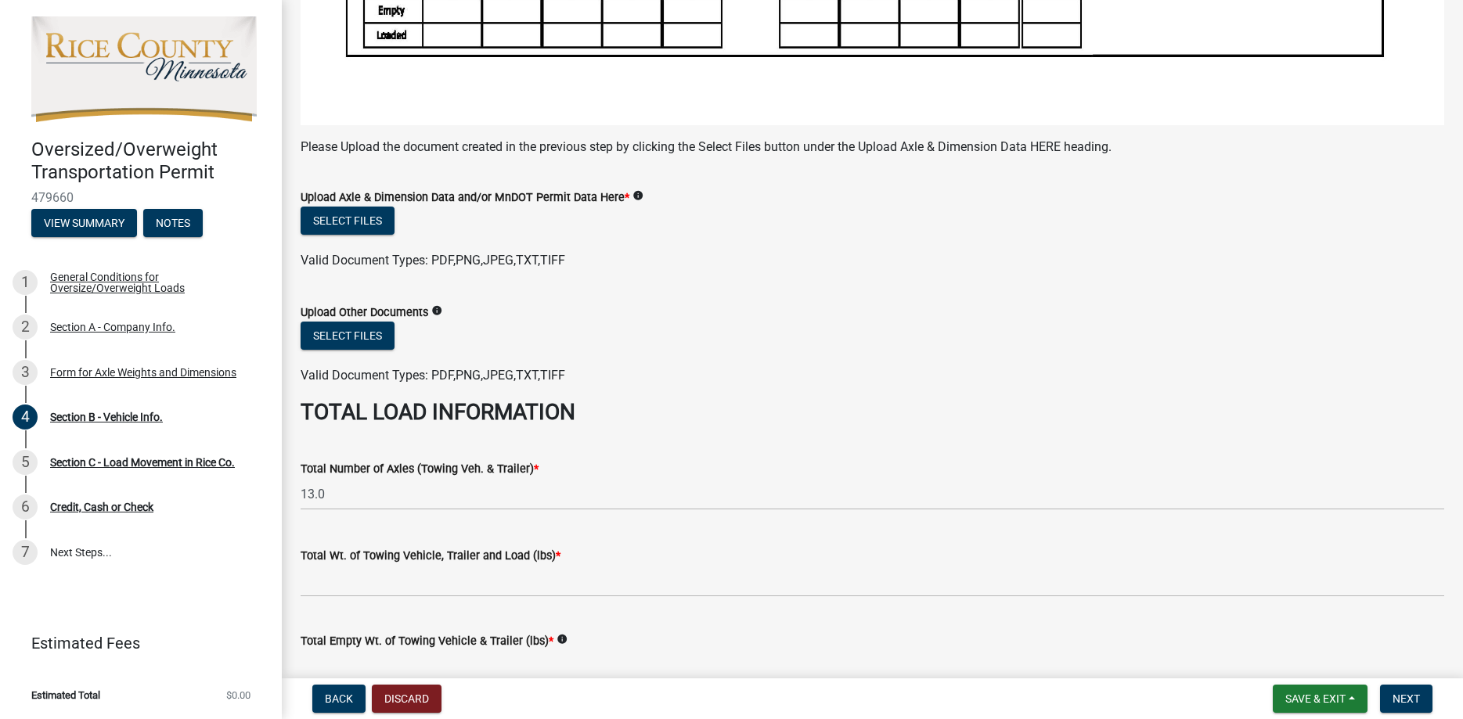
scroll to position [446, 0]
